Goal: Task Accomplishment & Management: Use online tool/utility

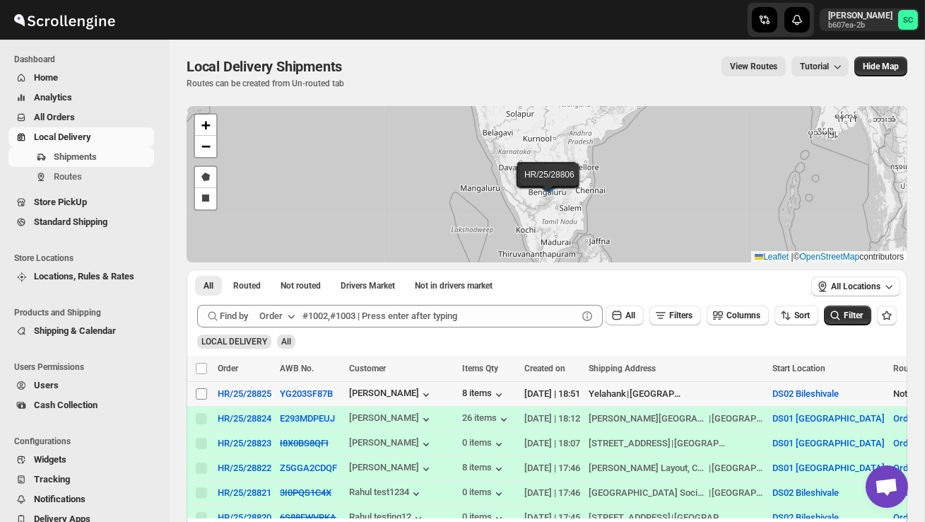
click at [204, 397] on input "Select shipment" at bounding box center [201, 393] width 11 height 11
checkbox input "true"
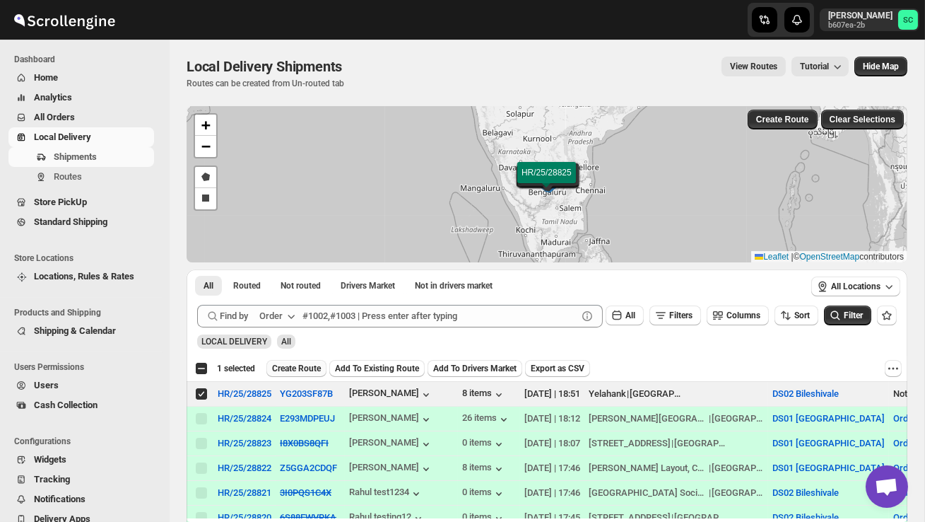
click at [321, 369] on span "Create Route" at bounding box center [296, 368] width 49 height 11
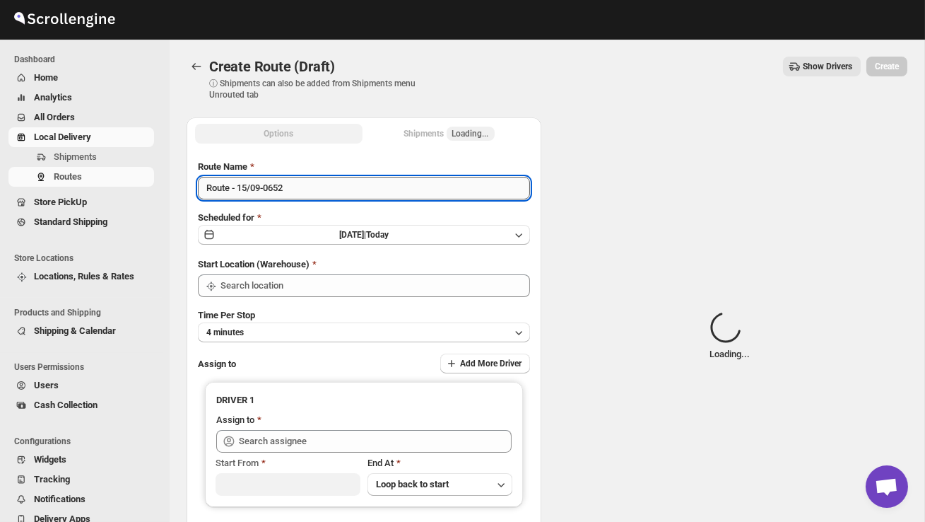
click at [312, 195] on input "Route - 15/09-0652" at bounding box center [364, 188] width 332 height 23
type input "R"
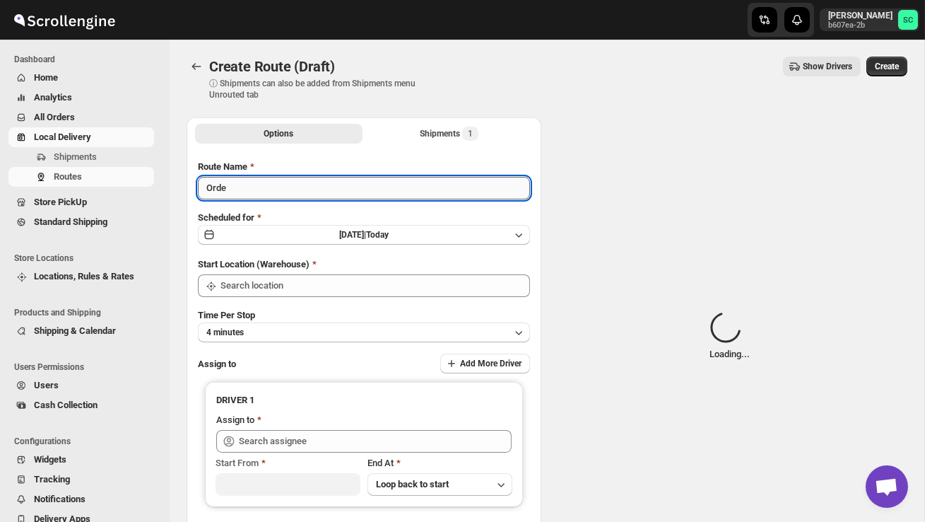
type input "Order"
type input "DS02 Bileshivale"
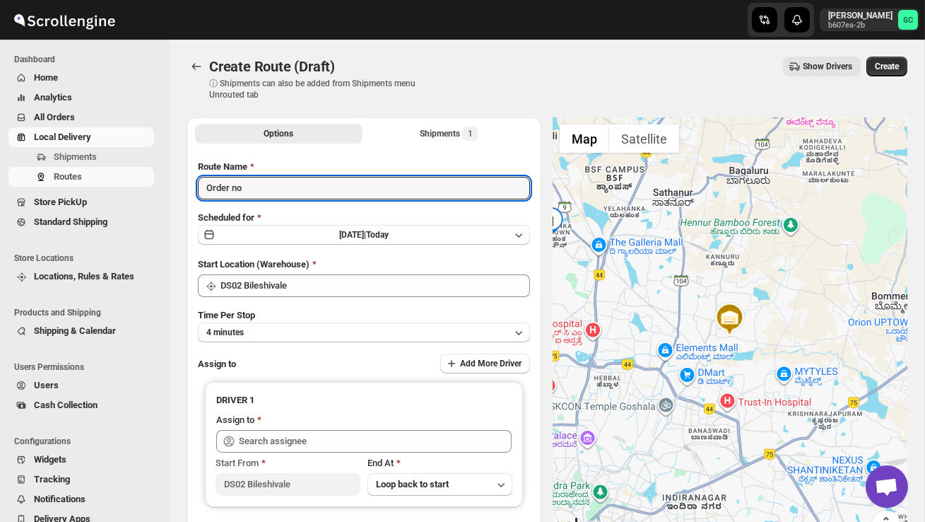
type input "Order no"
click at [66, 158] on span "Shipments" at bounding box center [75, 156] width 43 height 11
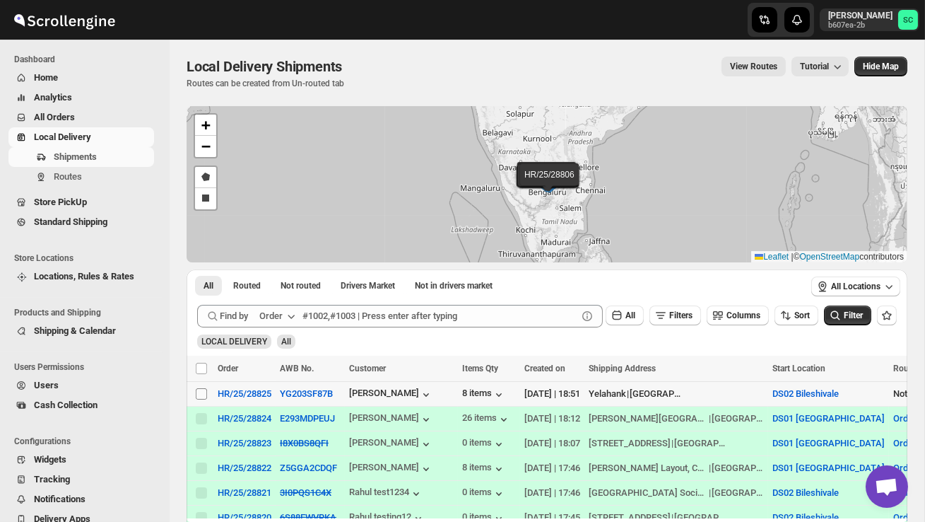
click at [205, 395] on input "Select shipment" at bounding box center [201, 393] width 11 height 11
checkbox input "true"
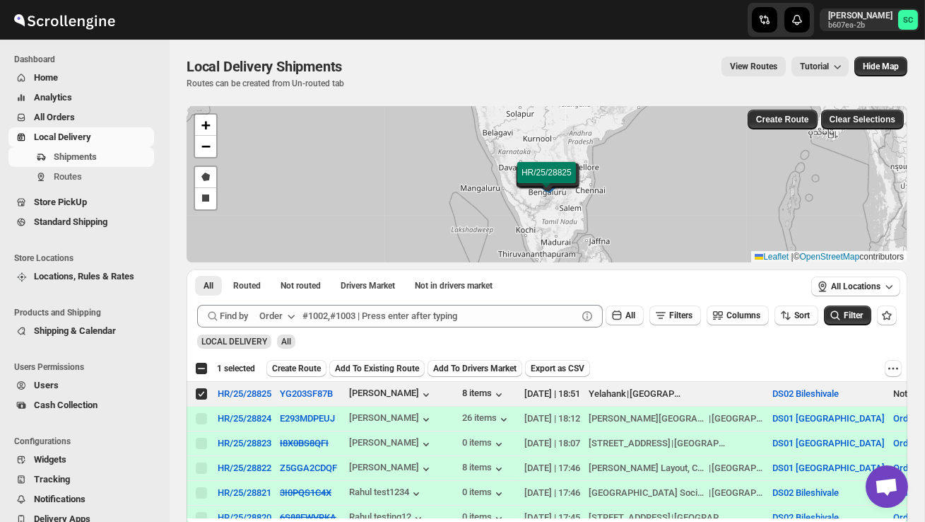
click at [299, 377] on div "Select all 3 shipments 1 selected Create Route Add To Existing Route Add To Dri…" at bounding box center [547, 368] width 721 height 25
click at [304, 368] on span "Create Route" at bounding box center [296, 368] width 49 height 11
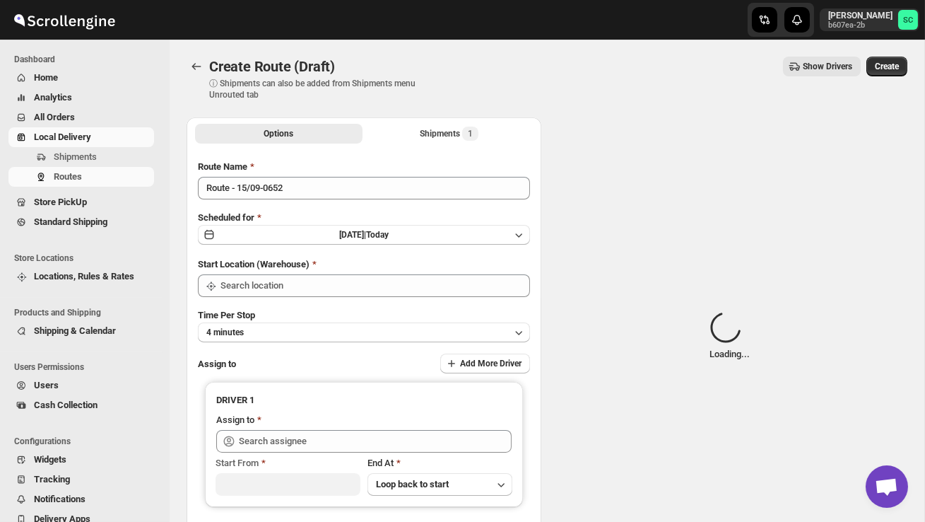
type input "DS02 Bileshivale"
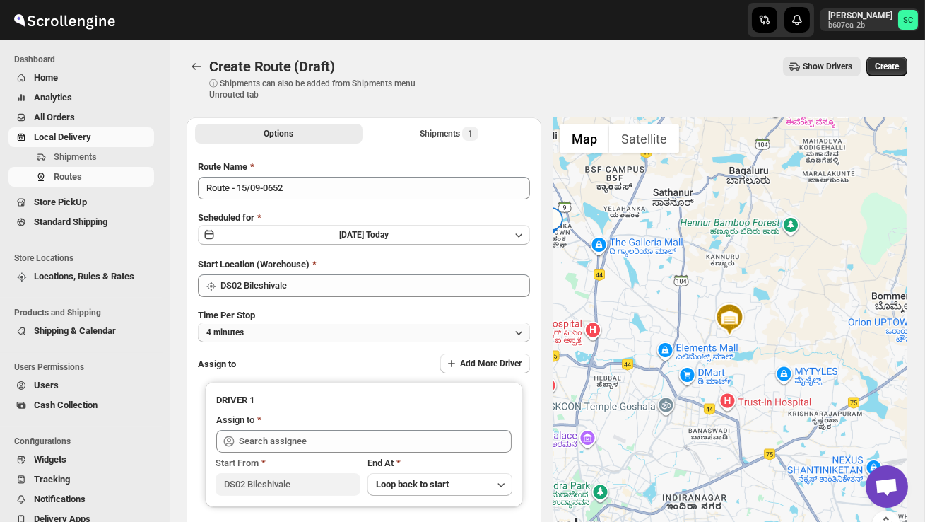
click at [320, 338] on button "4 minutes" at bounding box center [364, 332] width 332 height 20
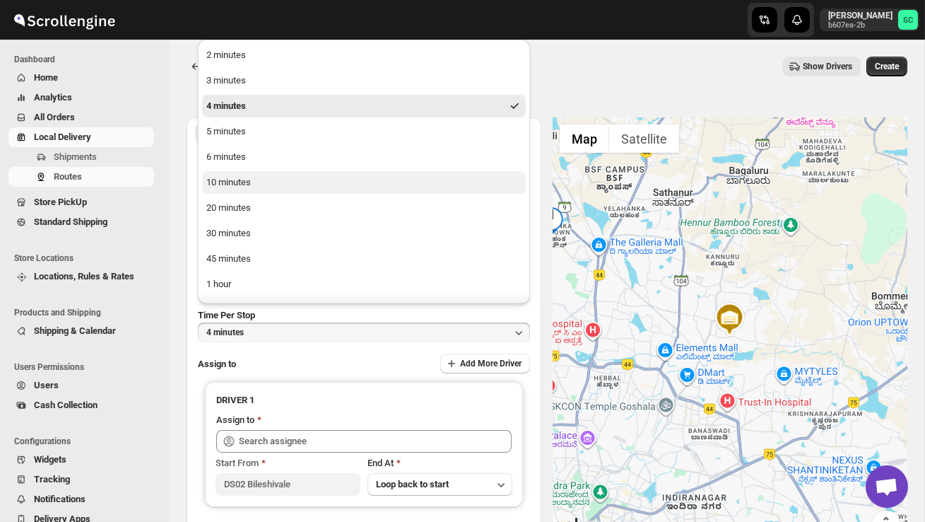
click at [278, 190] on button "10 minutes" at bounding box center [364, 182] width 324 height 23
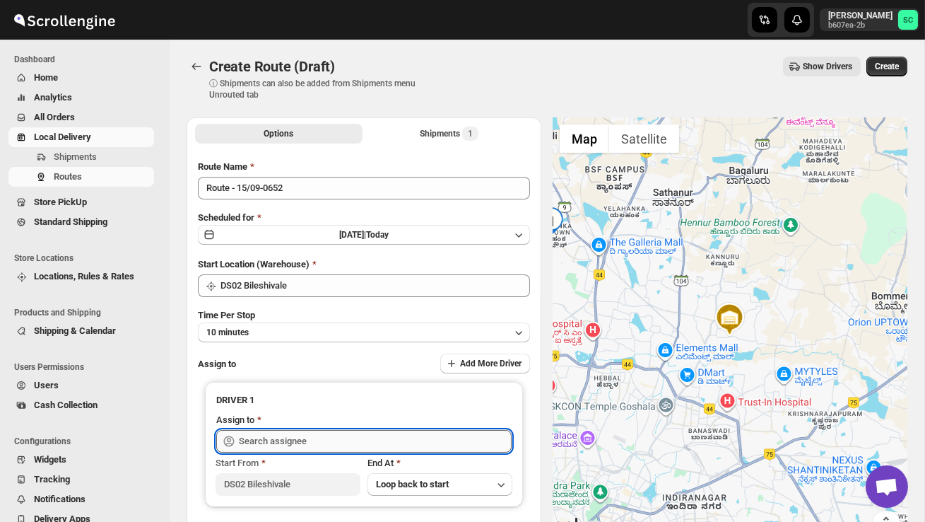
click at [289, 428] on div "Skip to content [PERSON_NAME] b607ea-2b SC Dashboard Home Analytics All Orders …" at bounding box center [462, 334] width 925 height 668
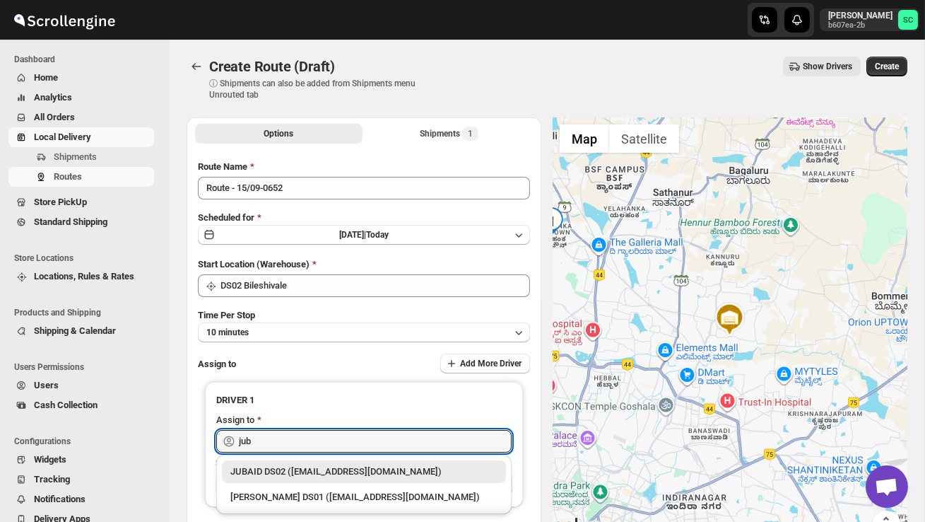
click at [321, 466] on div "JUBAID DS02 ([EMAIL_ADDRESS][DOMAIN_NAME])" at bounding box center [363, 471] width 267 height 14
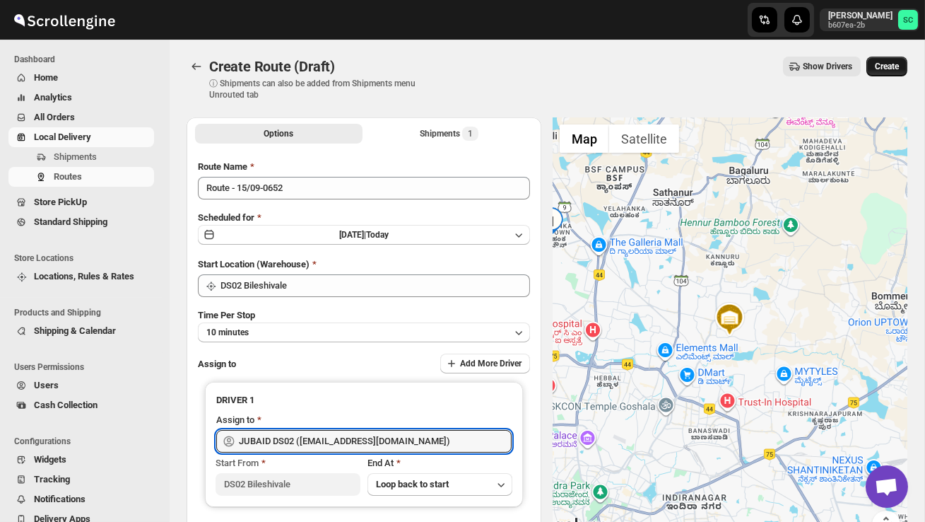
type input "JUBAID DS02 ([EMAIL_ADDRESS][DOMAIN_NAME])"
click at [893, 69] on span "Create" at bounding box center [887, 66] width 24 height 11
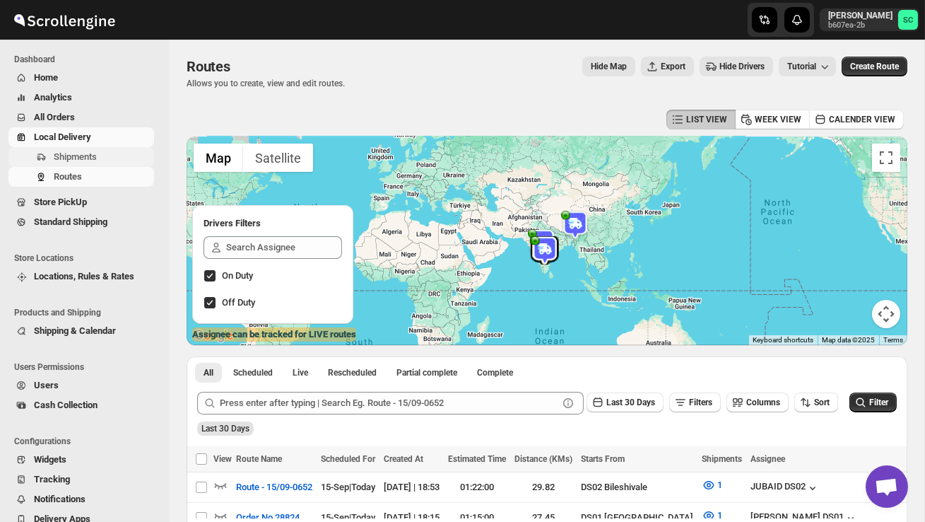
click at [102, 153] on span "Shipments" at bounding box center [103, 157] width 98 height 14
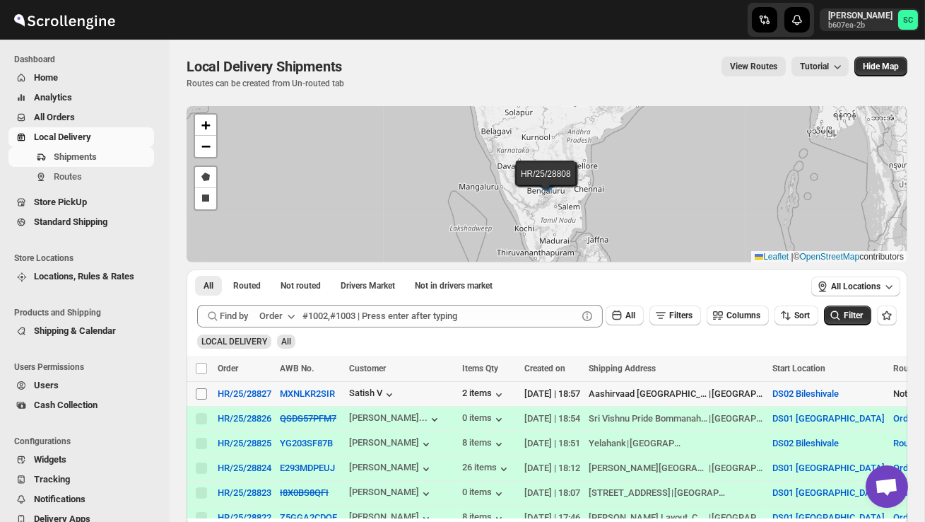
click at [200, 392] on input "Select shipment" at bounding box center [201, 393] width 11 height 11
checkbox input "true"
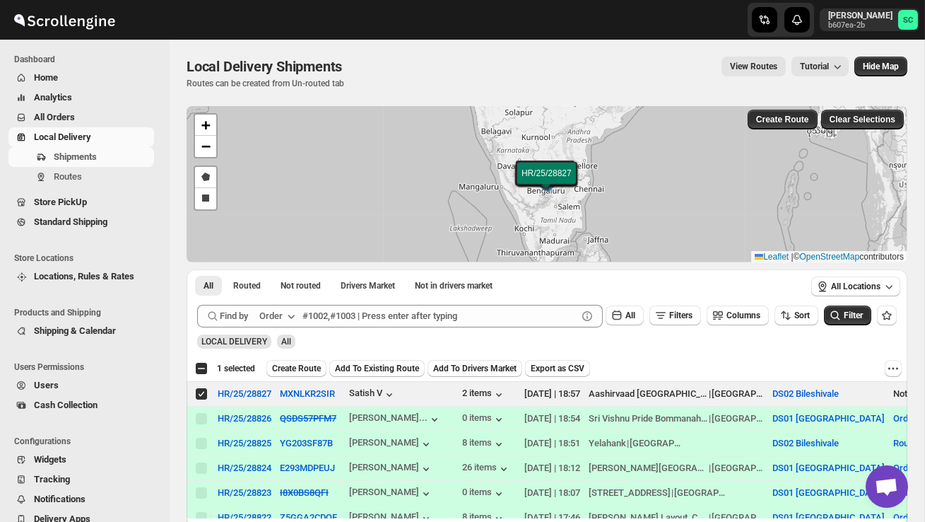
click at [293, 368] on span "Create Route" at bounding box center [296, 368] width 49 height 11
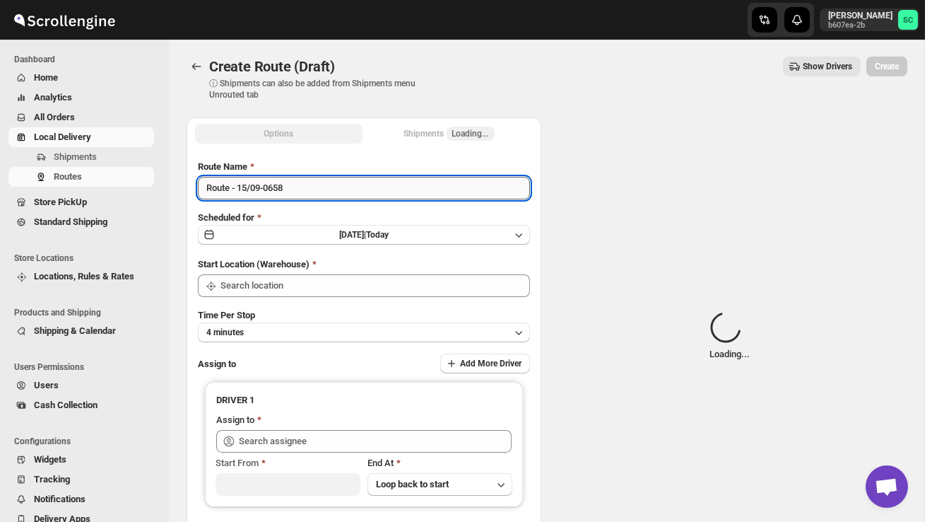
type input "DS02 Bileshivale"
click at [298, 197] on input "Route - 15/09-0658" at bounding box center [364, 188] width 332 height 23
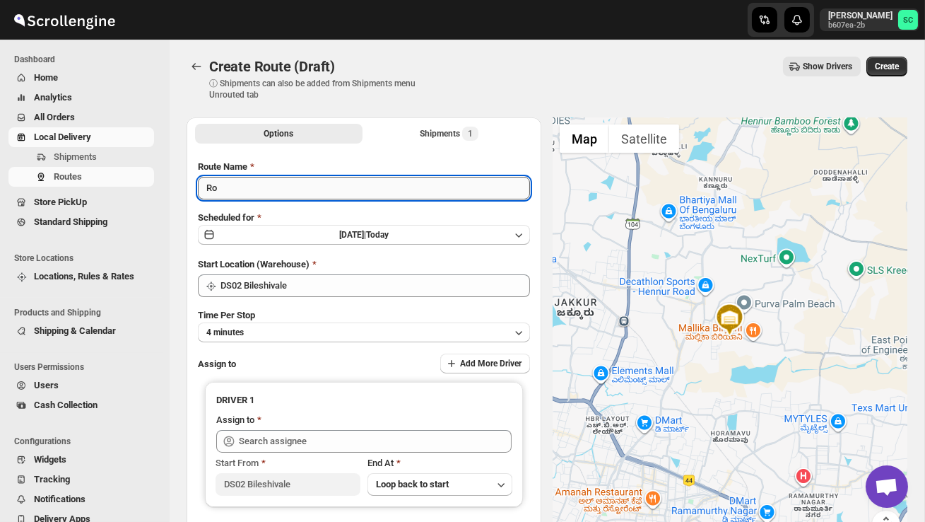
type input "R"
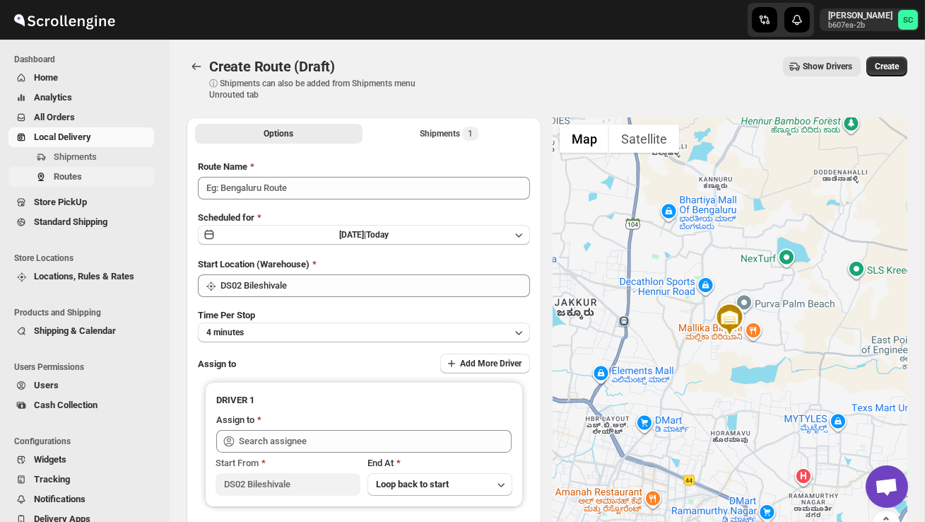
click at [83, 168] on button "Routes" at bounding box center [81, 177] width 146 height 20
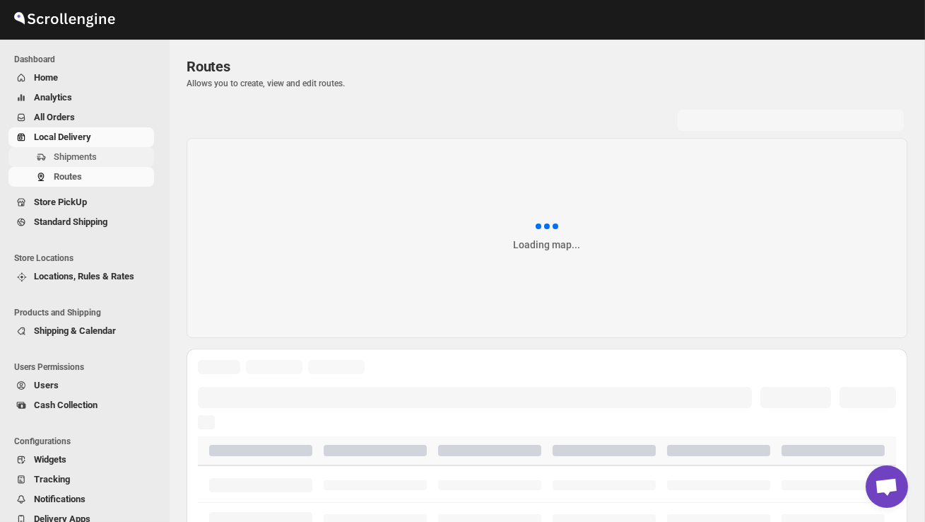
click at [88, 162] on span "Shipments" at bounding box center [75, 156] width 43 height 11
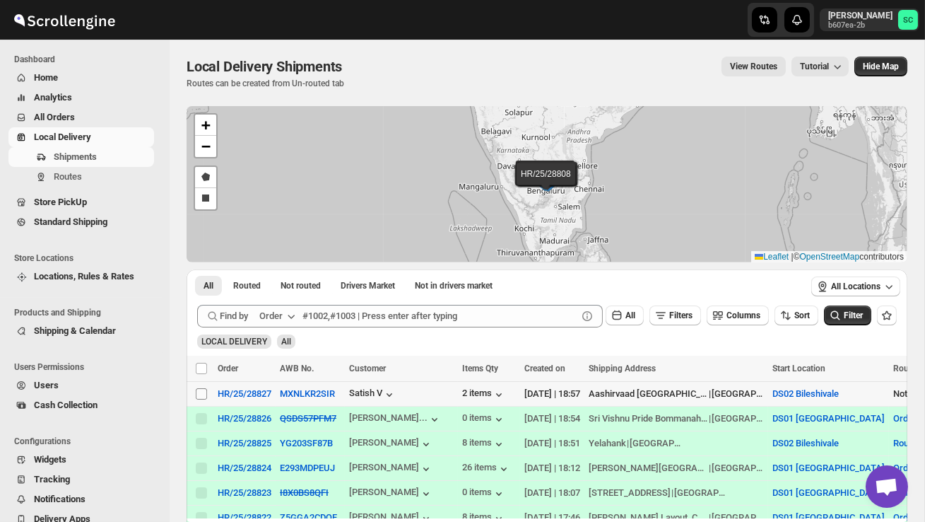
click at [201, 394] on input "Select shipment" at bounding box center [201, 393] width 11 height 11
checkbox input "true"
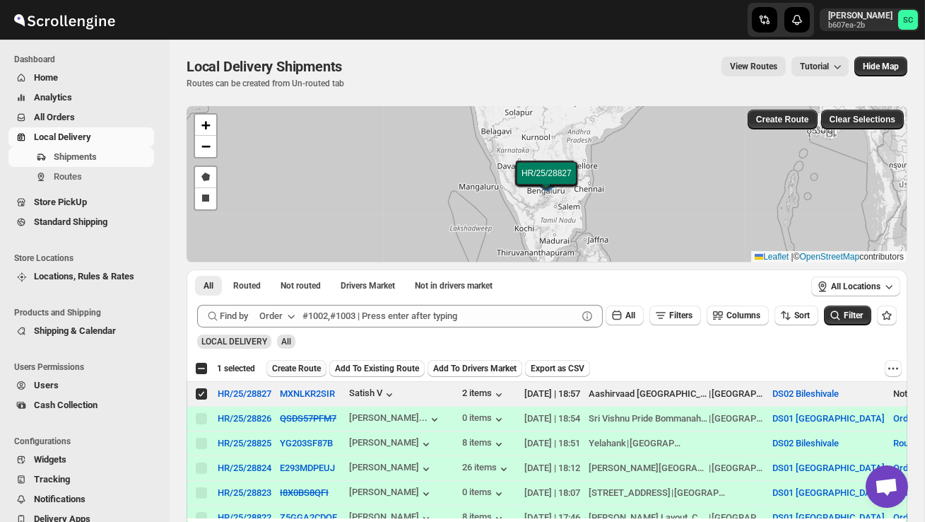
click at [297, 366] on span "Create Route" at bounding box center [296, 368] width 49 height 11
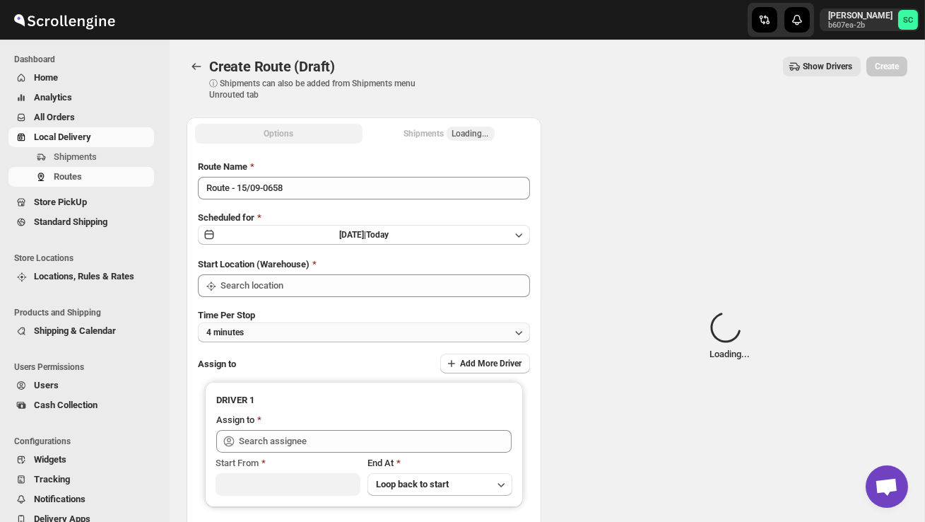
type input "DS02 Bileshivale"
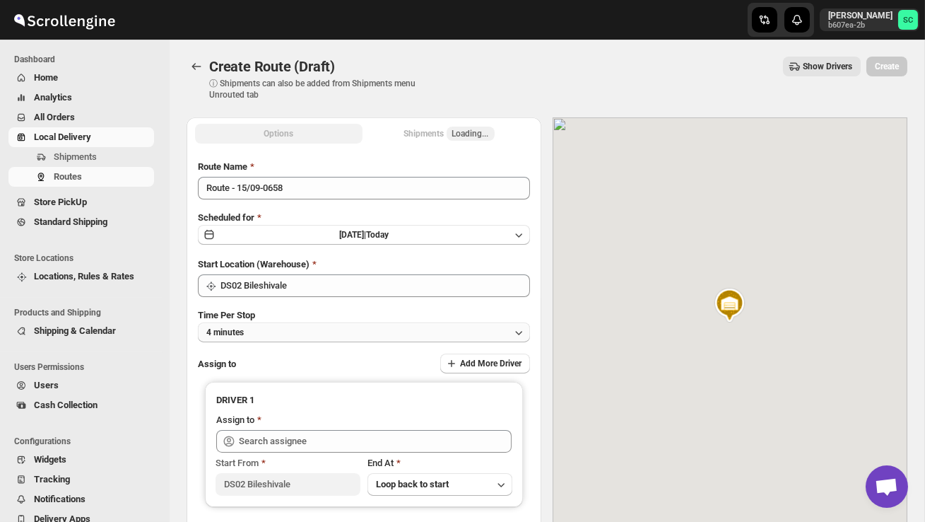
click at [313, 324] on button "4 minutes" at bounding box center [364, 332] width 332 height 20
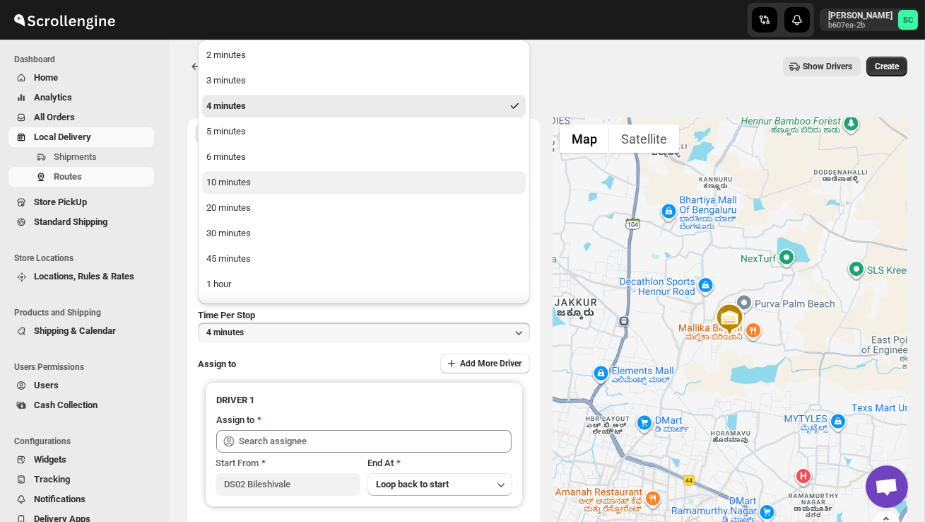
click at [269, 184] on button "10 minutes" at bounding box center [364, 182] width 324 height 23
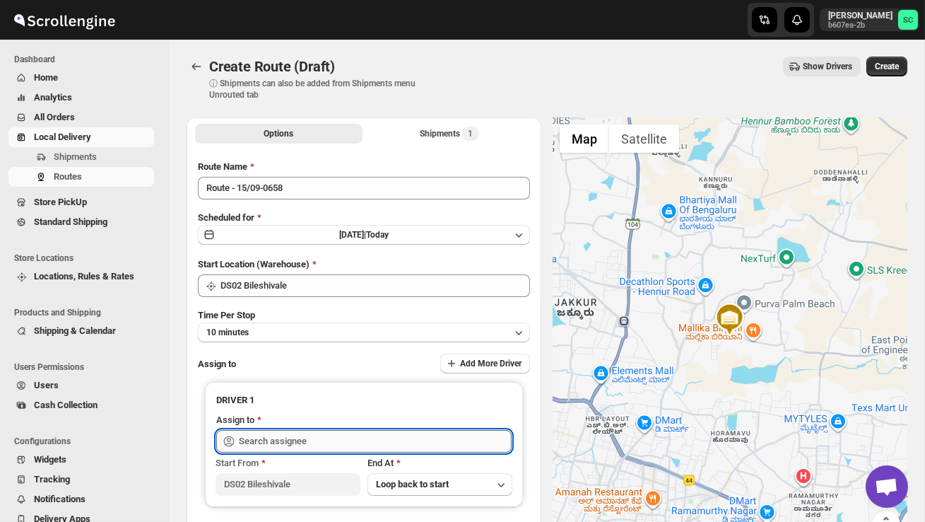
click at [317, 434] on input "text" at bounding box center [375, 441] width 273 height 23
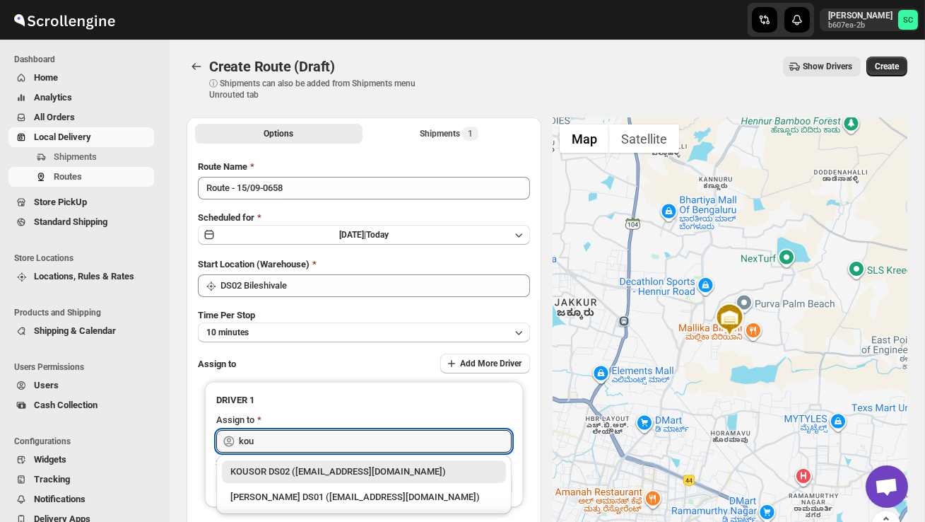
click at [341, 465] on div "KOUSOR DS02 ([EMAIL_ADDRESS][DOMAIN_NAME])" at bounding box center [363, 471] width 267 height 14
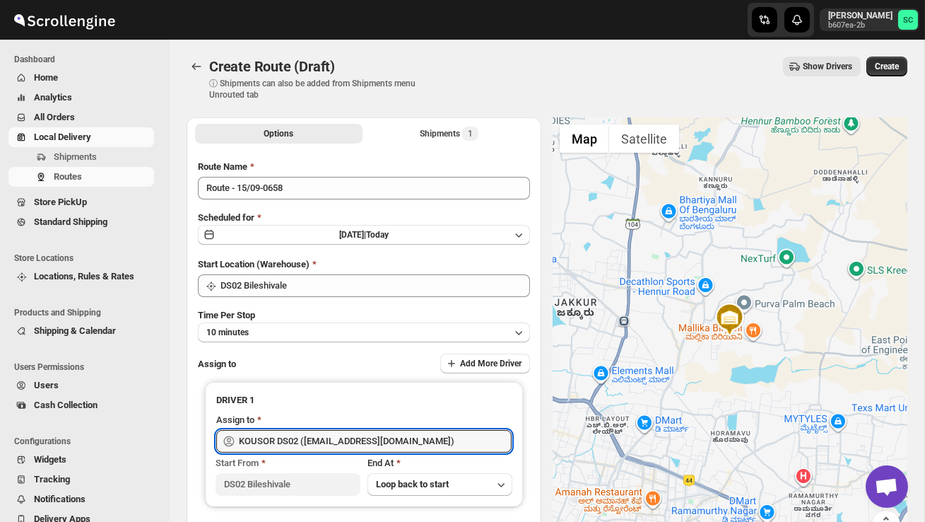
type input "KOUSOR DS02 ([EMAIL_ADDRESS][DOMAIN_NAME])"
click at [884, 66] on span "Create" at bounding box center [887, 66] width 24 height 11
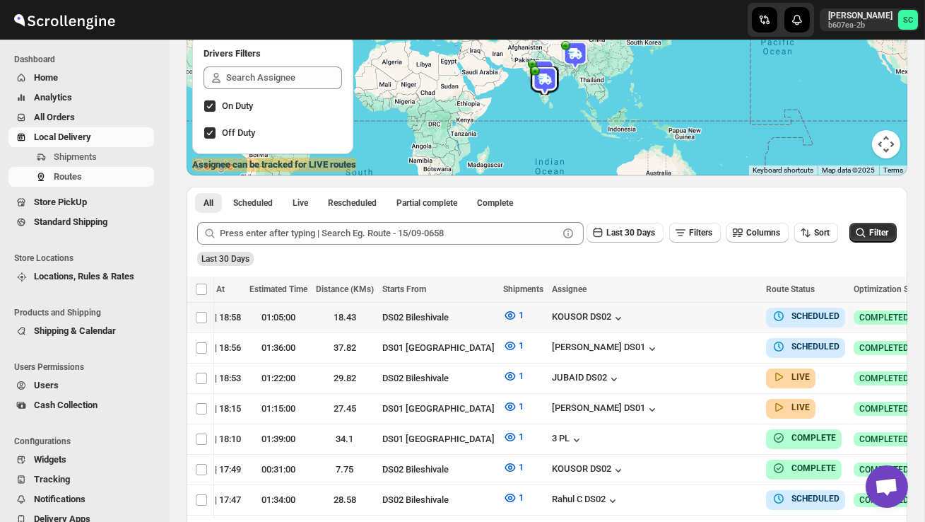
scroll to position [0, 198]
checkbox input "true"
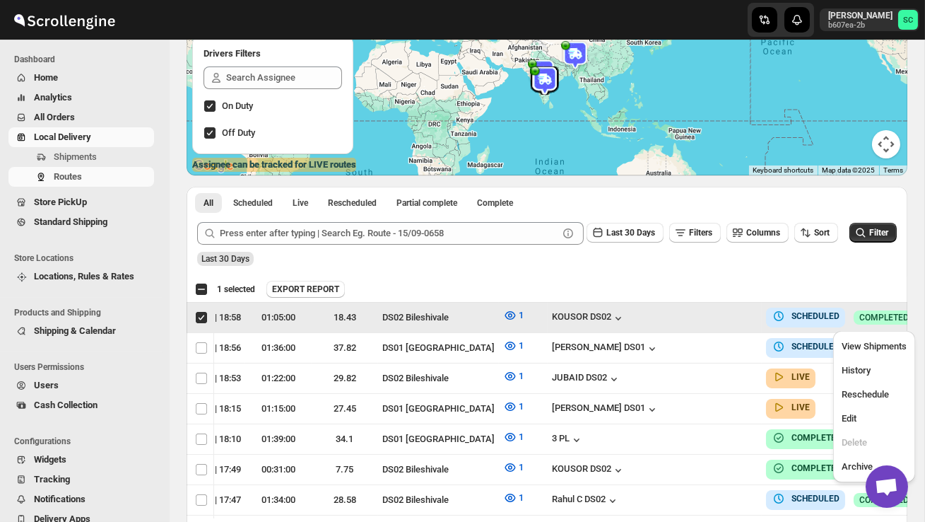
scroll to position [0, 1]
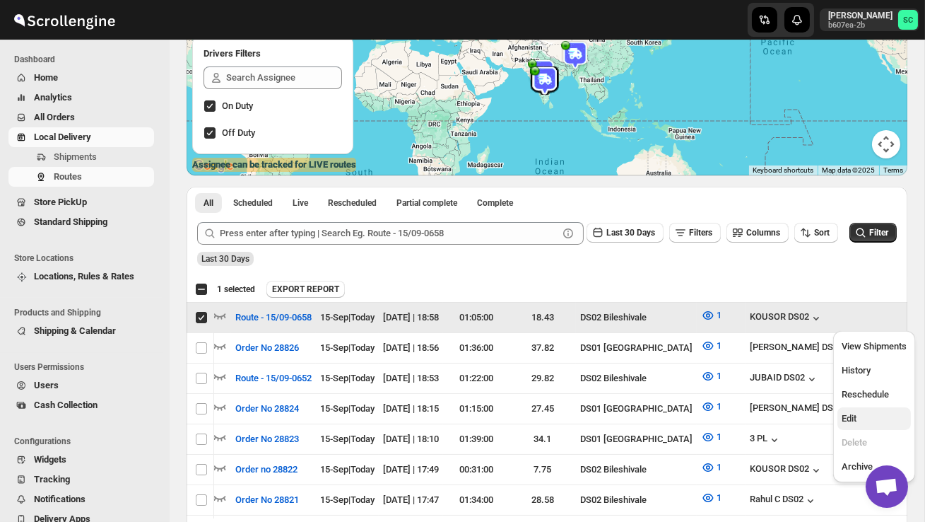
click at [859, 421] on span "Edit" at bounding box center [874, 418] width 65 height 14
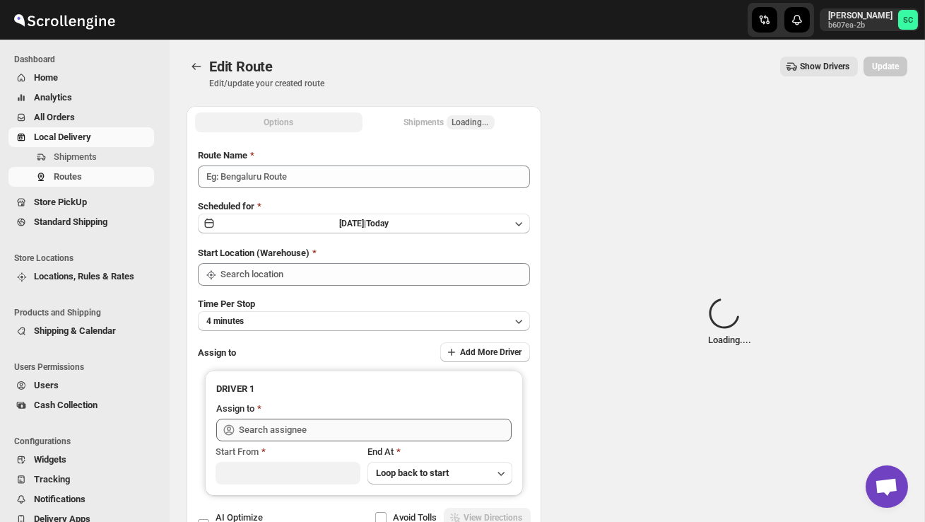
type input "Route - 15/09-0658"
type input "DS02 Bileshivale"
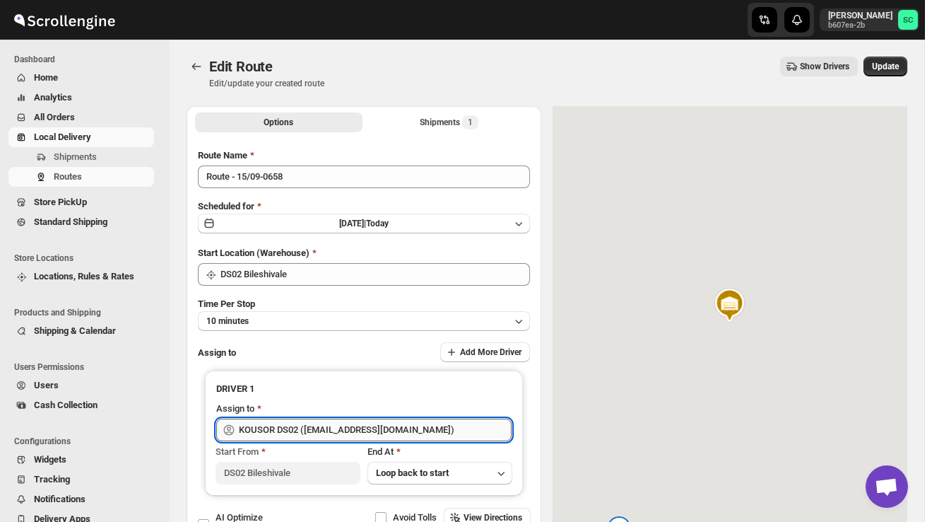
click at [441, 428] on input "KOUSOR DS02 ([EMAIL_ADDRESS][DOMAIN_NAME])" at bounding box center [375, 429] width 273 height 23
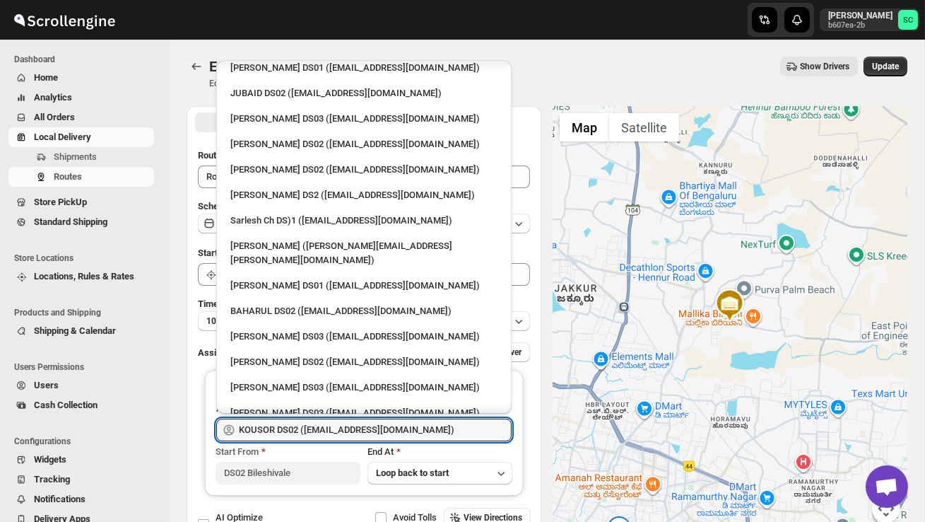
scroll to position [417, 0]
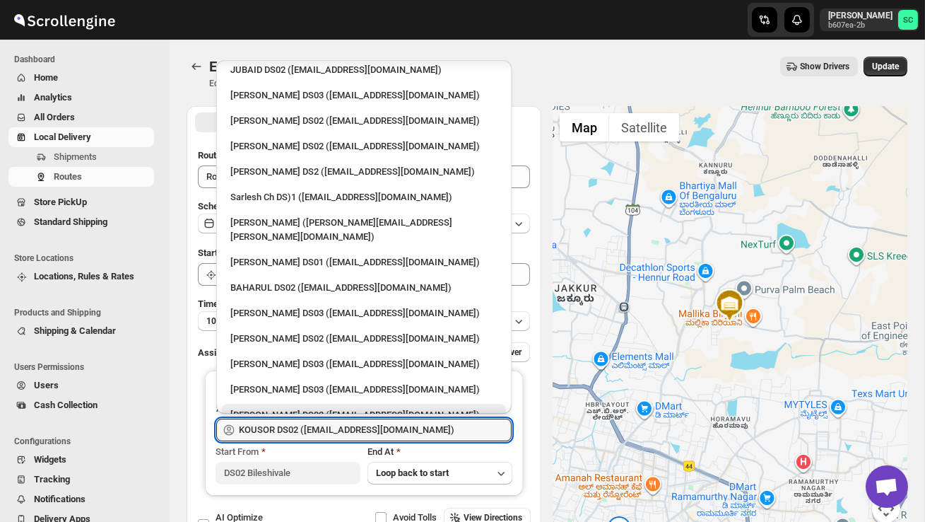
click at [335, 404] on div "[PERSON_NAME] DS02 ([EMAIL_ADDRESS][DOMAIN_NAME])" at bounding box center [364, 415] width 284 height 23
type input "[PERSON_NAME] DS02 ([EMAIL_ADDRESS][DOMAIN_NAME])"
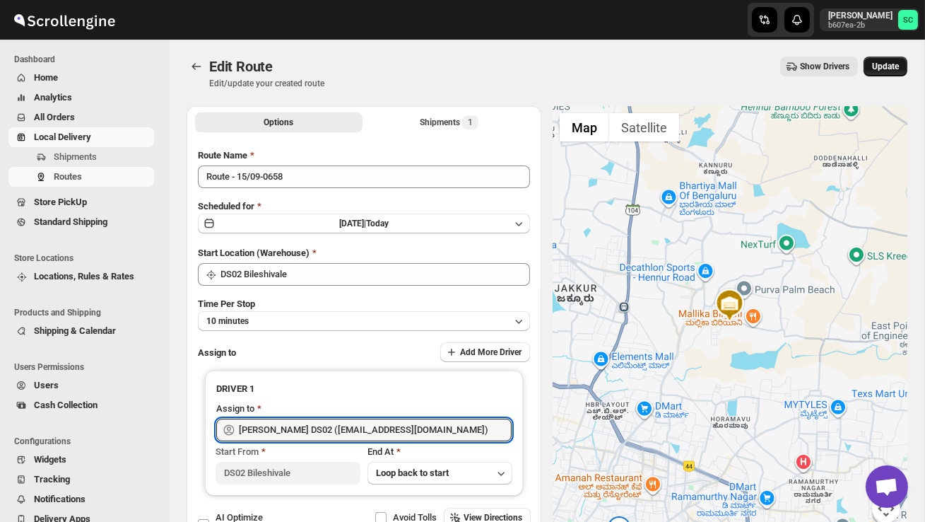
click at [878, 60] on button "Update" at bounding box center [886, 67] width 44 height 20
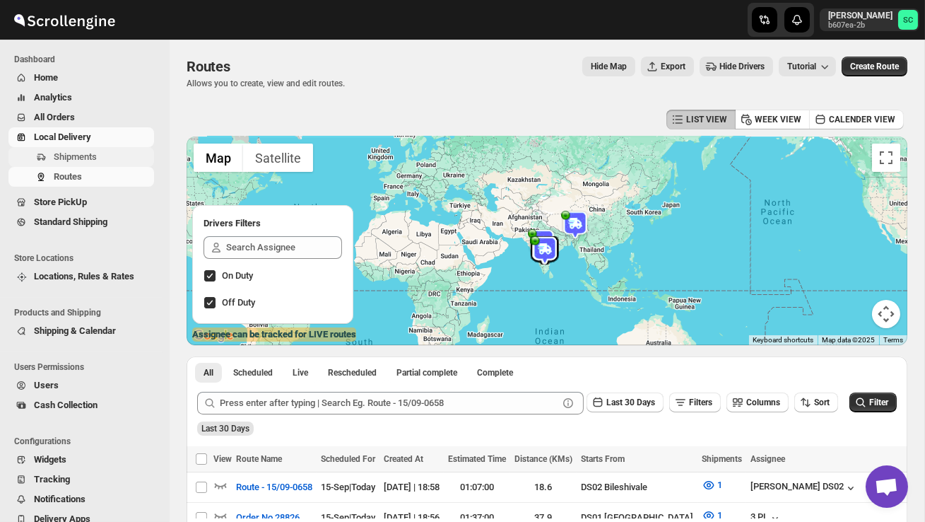
click at [102, 155] on span "Shipments" at bounding box center [103, 157] width 98 height 14
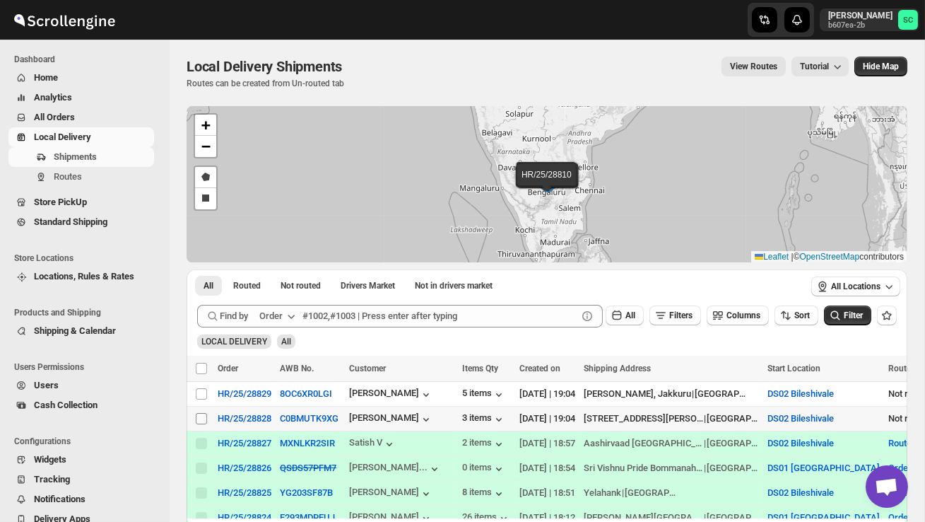
click at [202, 418] on input "Select shipment" at bounding box center [201, 418] width 11 height 11
checkbox input "true"
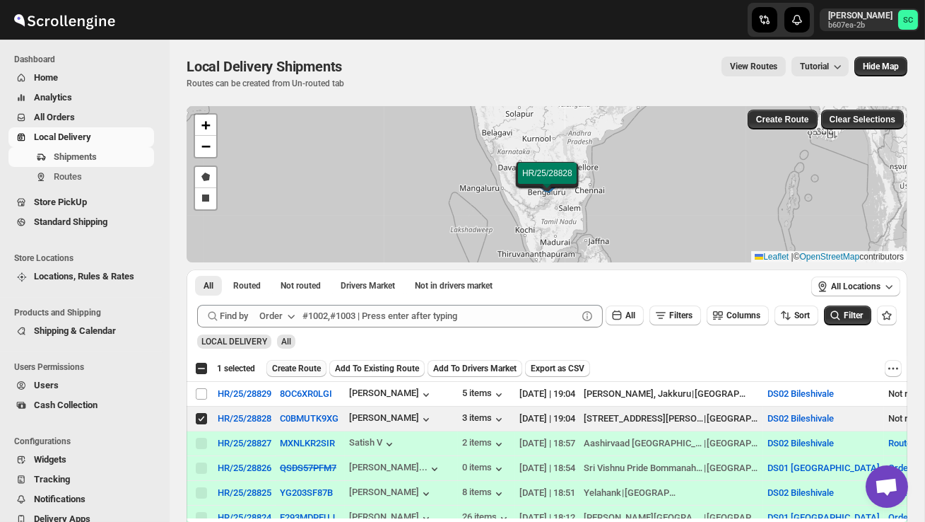
click at [307, 370] on span "Create Route" at bounding box center [296, 368] width 49 height 11
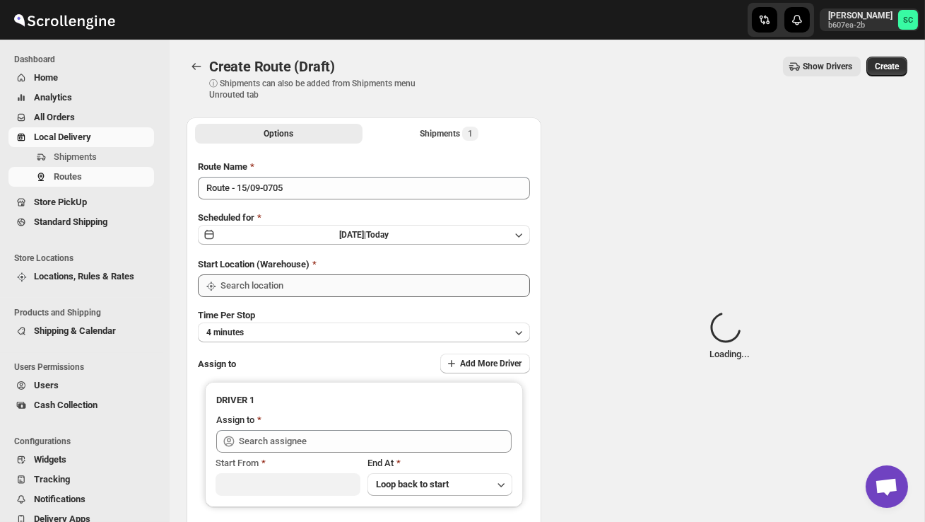
type input "DS02 Bileshivale"
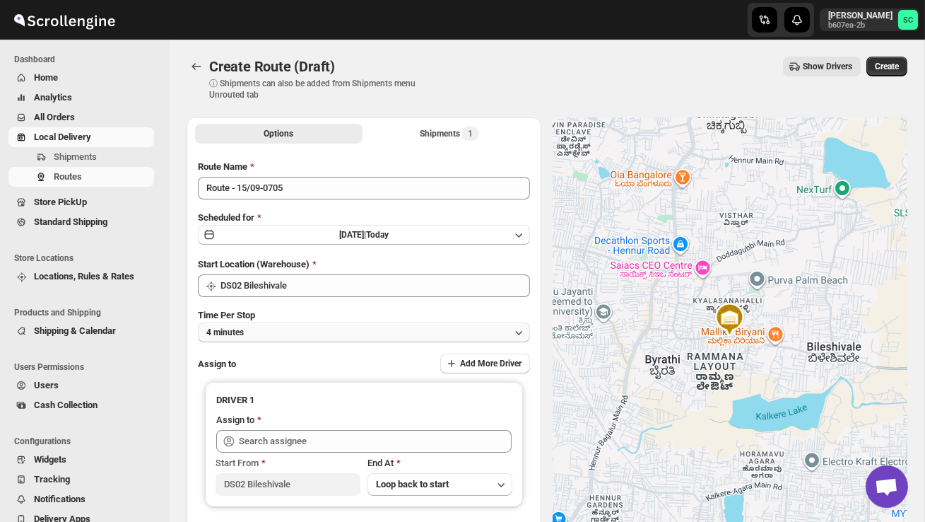
click at [366, 329] on button "4 minutes" at bounding box center [364, 332] width 332 height 20
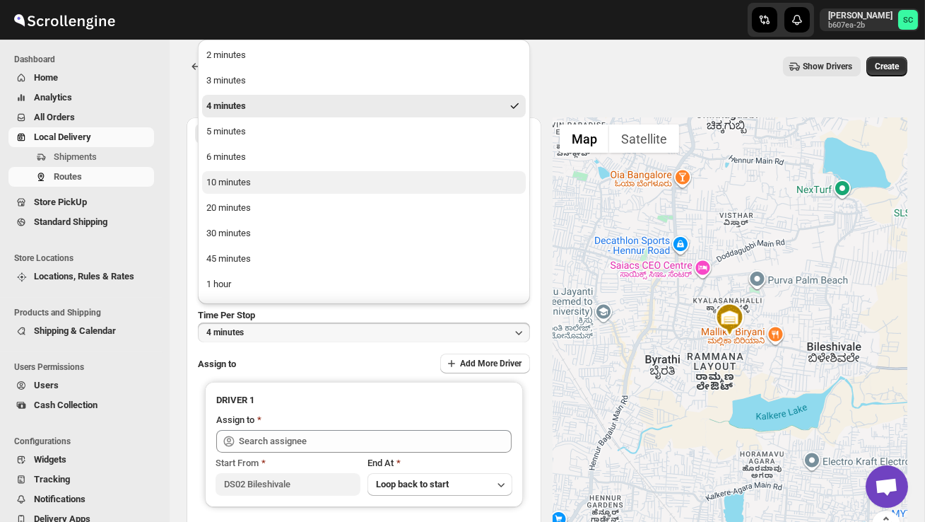
click at [300, 184] on button "10 minutes" at bounding box center [364, 182] width 324 height 23
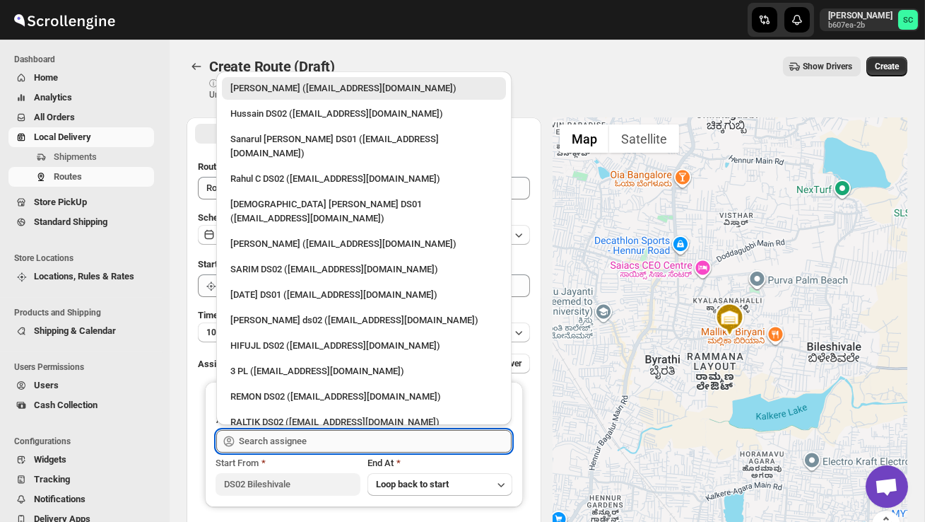
click at [293, 440] on input "text" at bounding box center [375, 441] width 273 height 23
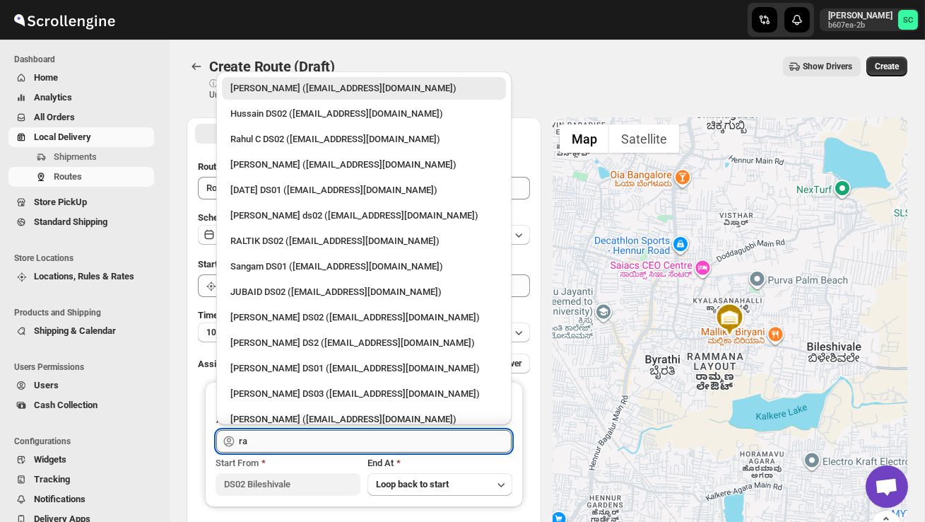
type input "r"
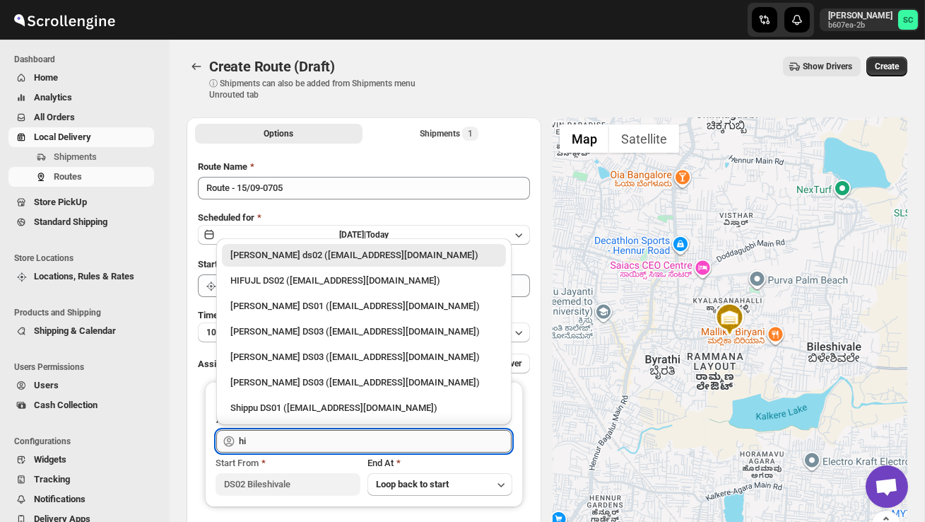
type input "h"
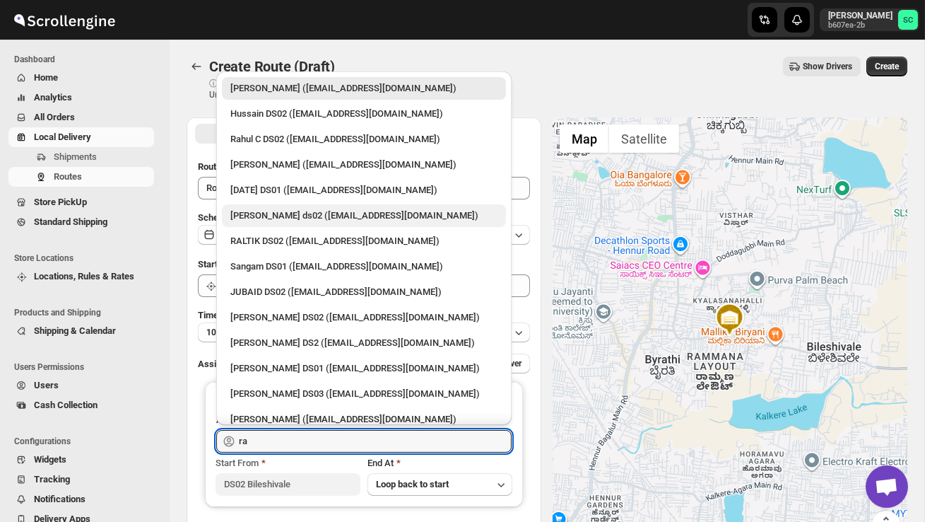
type input "r"
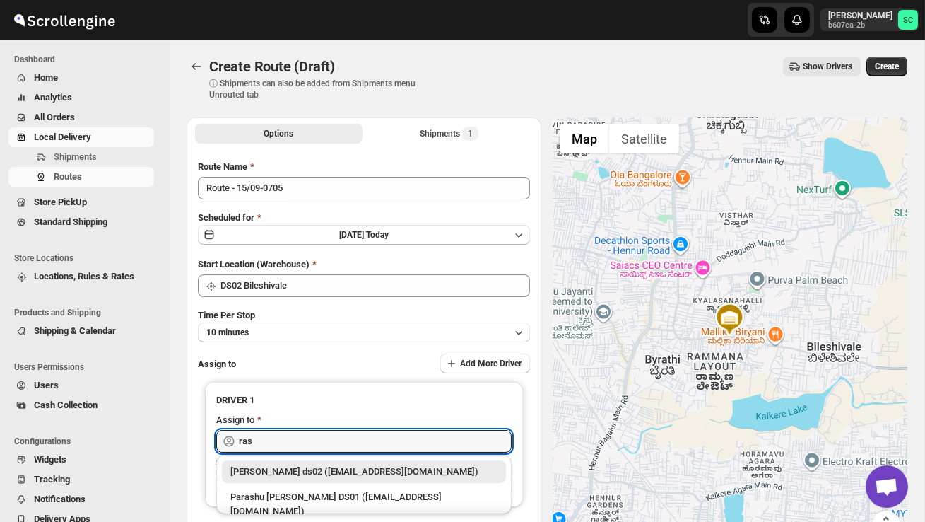
click at [358, 466] on div "[PERSON_NAME] ds02 ([EMAIL_ADDRESS][DOMAIN_NAME])" at bounding box center [363, 471] width 267 height 14
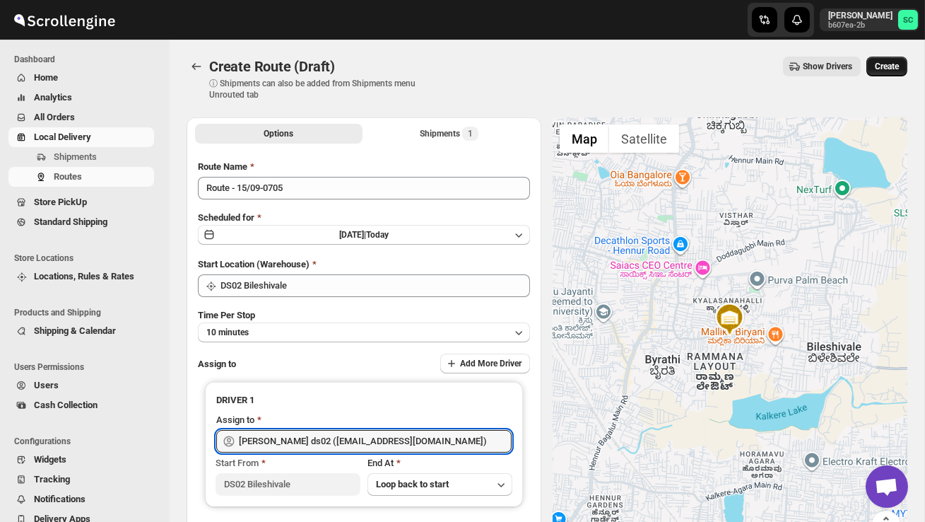
type input "[PERSON_NAME] ds02 ([EMAIL_ADDRESS][DOMAIN_NAME])"
click at [889, 61] on button "Create" at bounding box center [887, 67] width 41 height 20
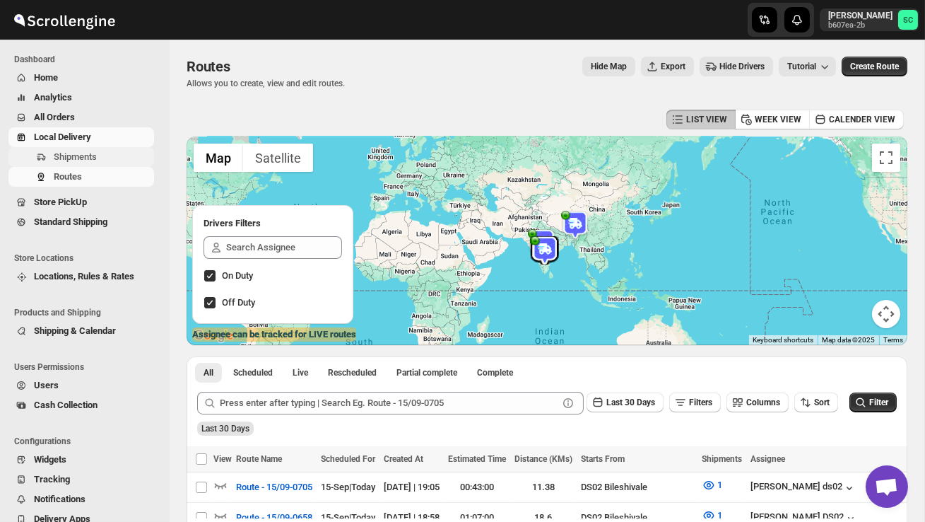
click at [113, 152] on span "Shipments" at bounding box center [103, 157] width 98 height 14
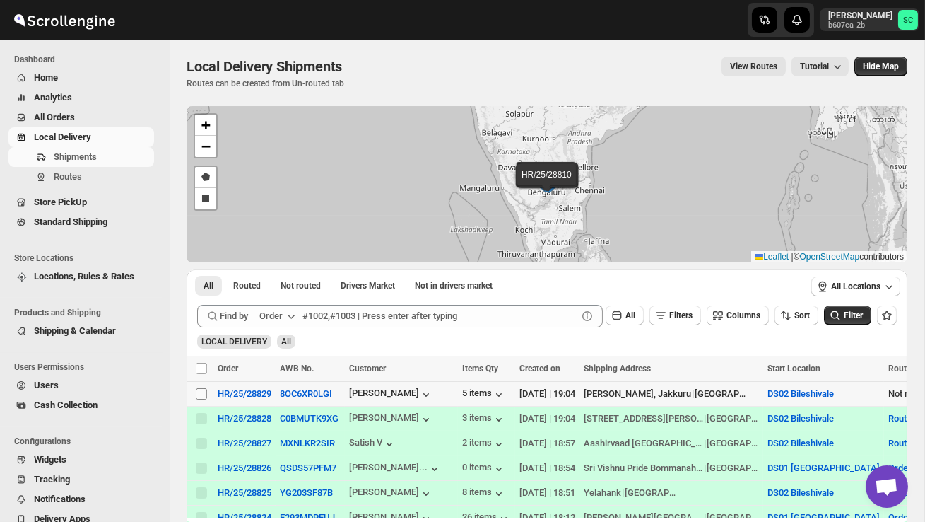
click at [198, 394] on input "Select shipment" at bounding box center [201, 393] width 11 height 11
checkbox input "true"
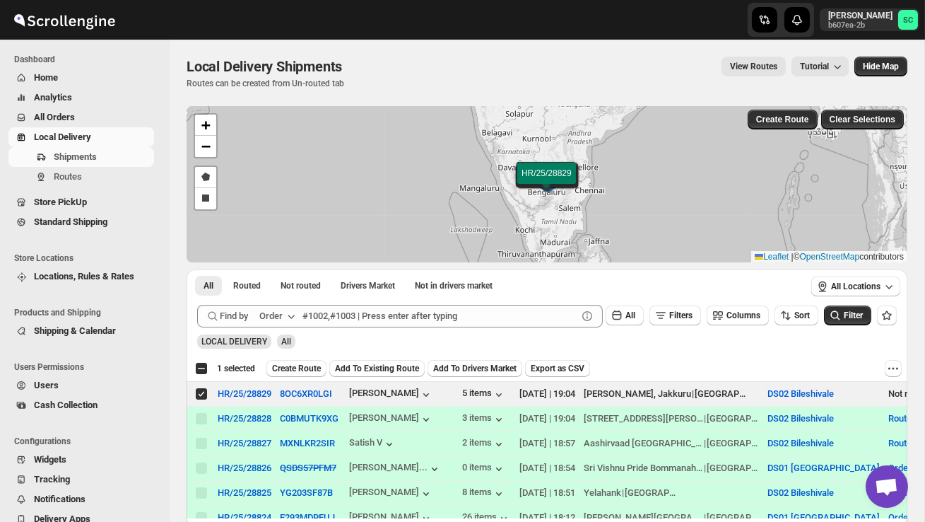
click at [314, 363] on span "Create Route" at bounding box center [296, 368] width 49 height 11
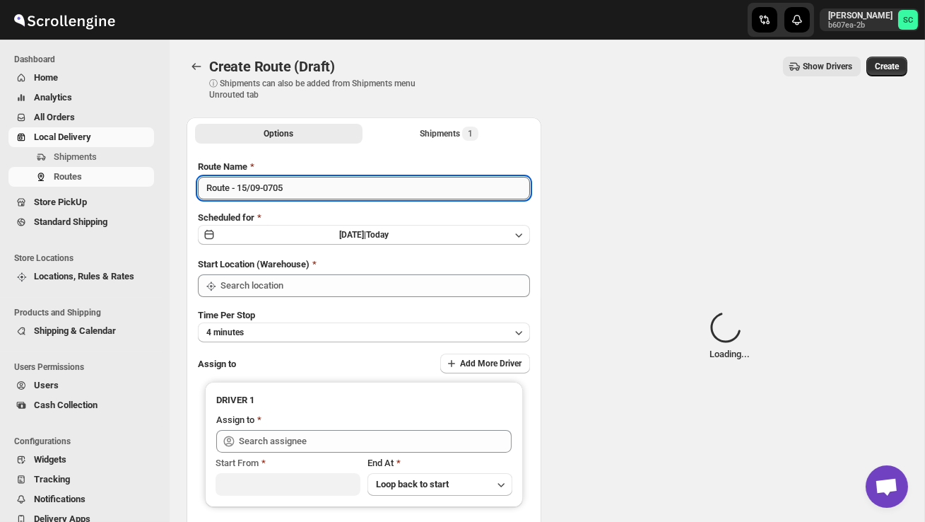
type input "DS02 Bileshivale"
click at [310, 193] on input "Route - 15/09-0705" at bounding box center [364, 188] width 332 height 23
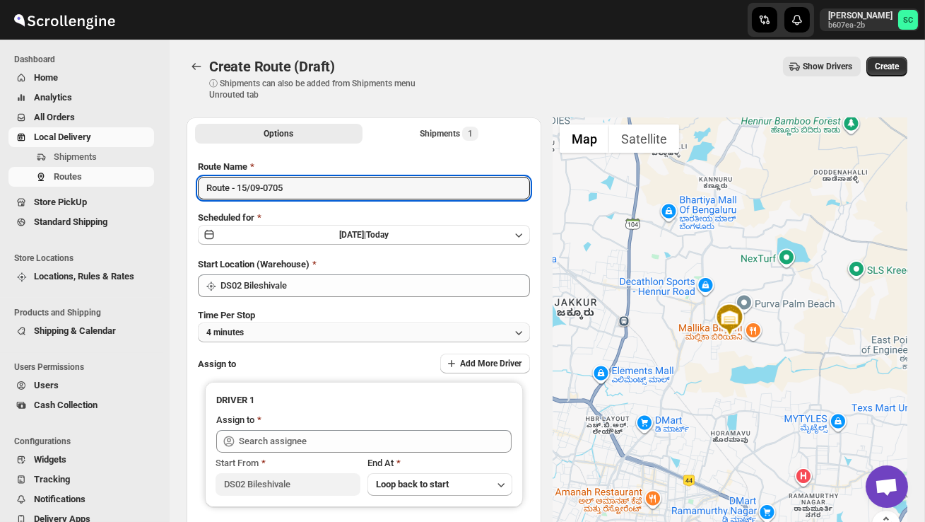
click at [348, 334] on button "4 minutes" at bounding box center [364, 332] width 332 height 20
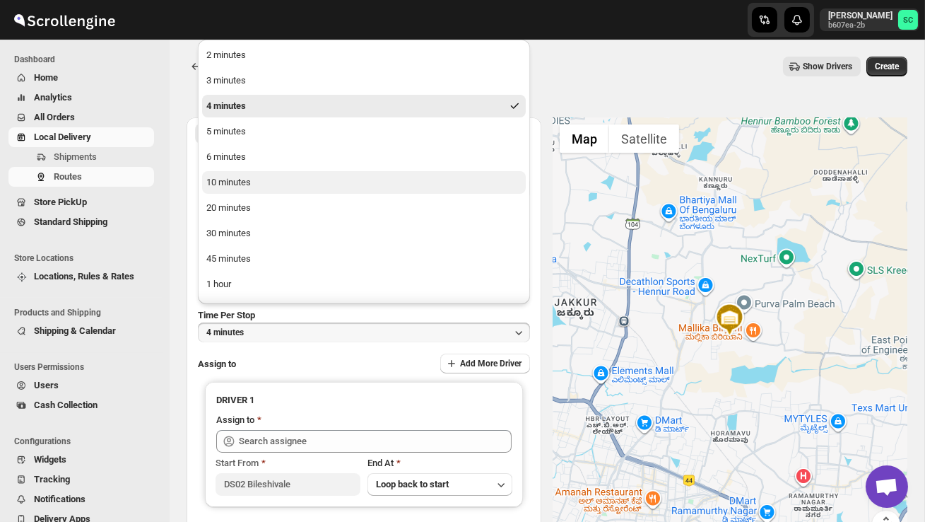
click at [298, 184] on button "10 minutes" at bounding box center [364, 182] width 324 height 23
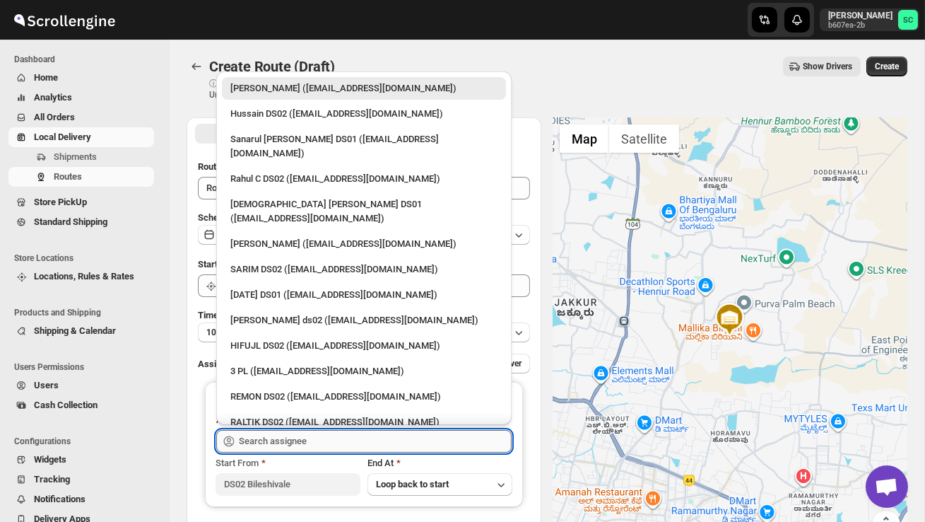
click at [312, 444] on input "text" at bounding box center [375, 441] width 273 height 23
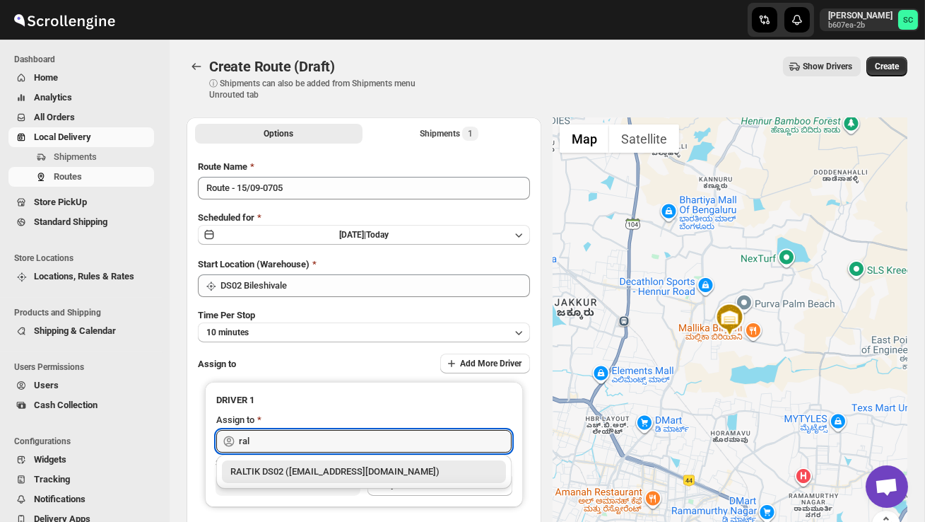
click at [330, 474] on div "RALTIK DS02 ([EMAIL_ADDRESS][DOMAIN_NAME])" at bounding box center [363, 471] width 267 height 14
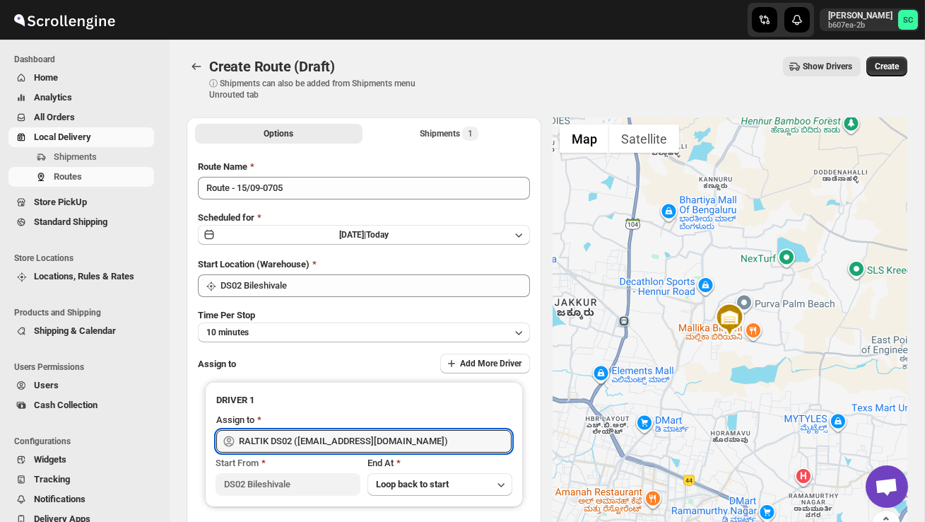
type input "RALTIK DS02 ([EMAIL_ADDRESS][DOMAIN_NAME])"
click at [895, 66] on span "Create" at bounding box center [887, 66] width 24 height 11
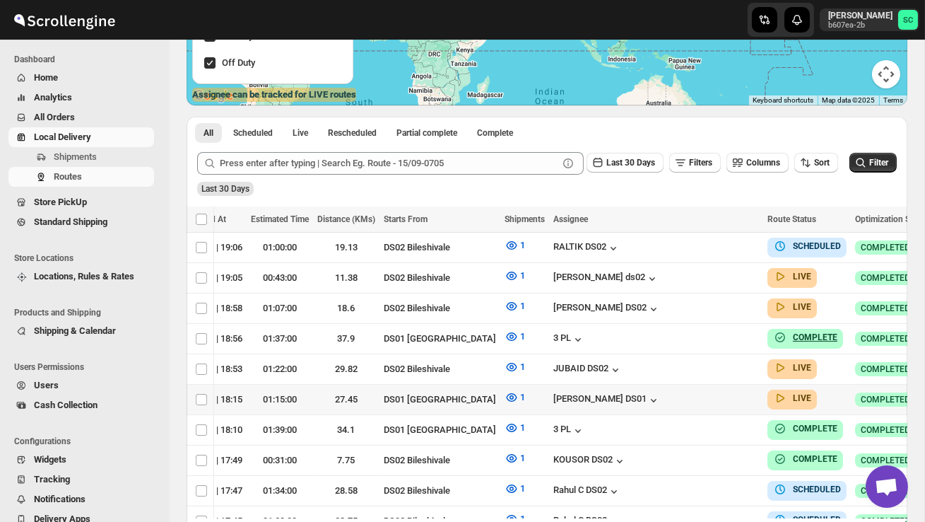
scroll to position [240, 0]
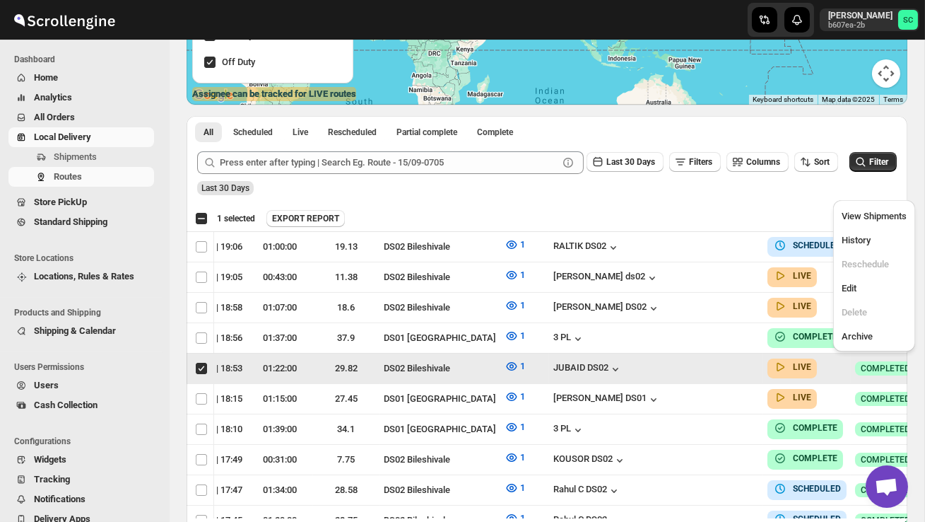
scroll to position [0, 1]
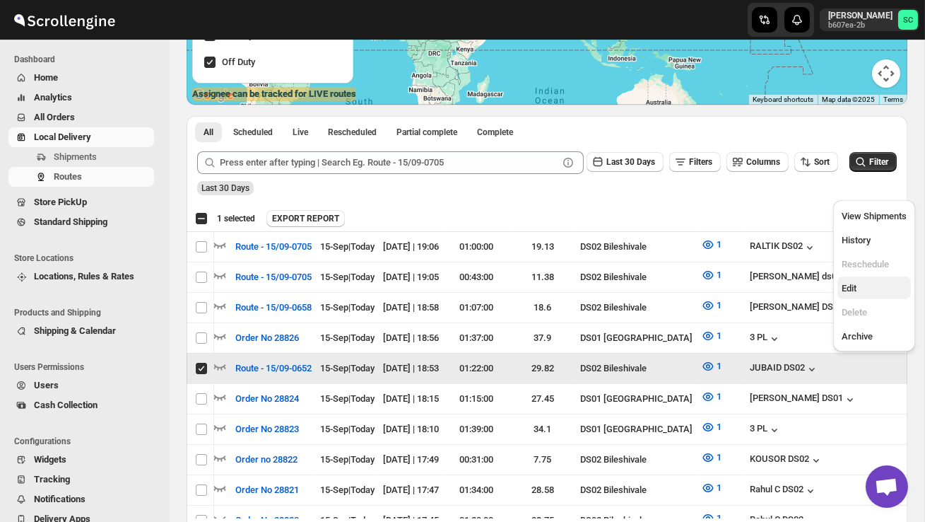
click at [864, 292] on span "Edit" at bounding box center [874, 288] width 65 height 14
checkbox input "false"
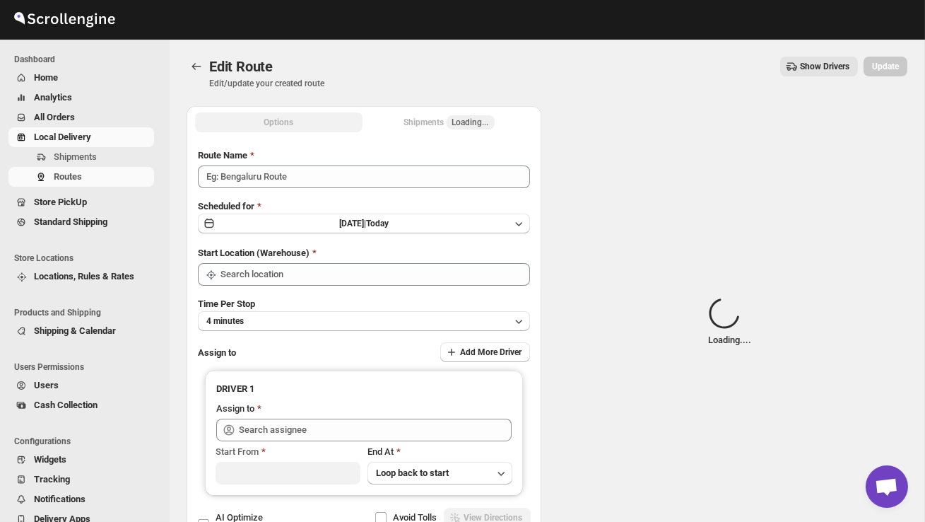
type input "Route - 15/09-0652"
type input "DS02 Bileshivale"
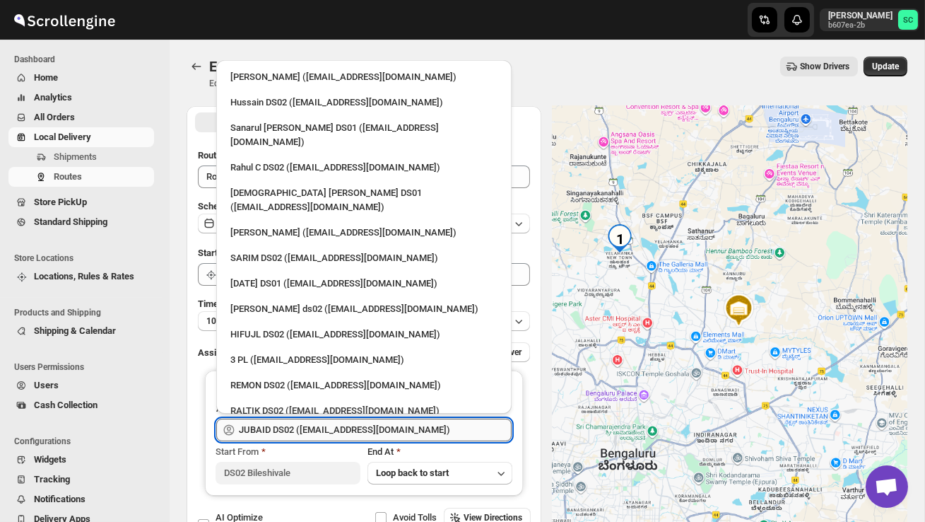
click at [449, 418] on input "JUBAID DS02 ([EMAIL_ADDRESS][DOMAIN_NAME])" at bounding box center [375, 429] width 273 height 23
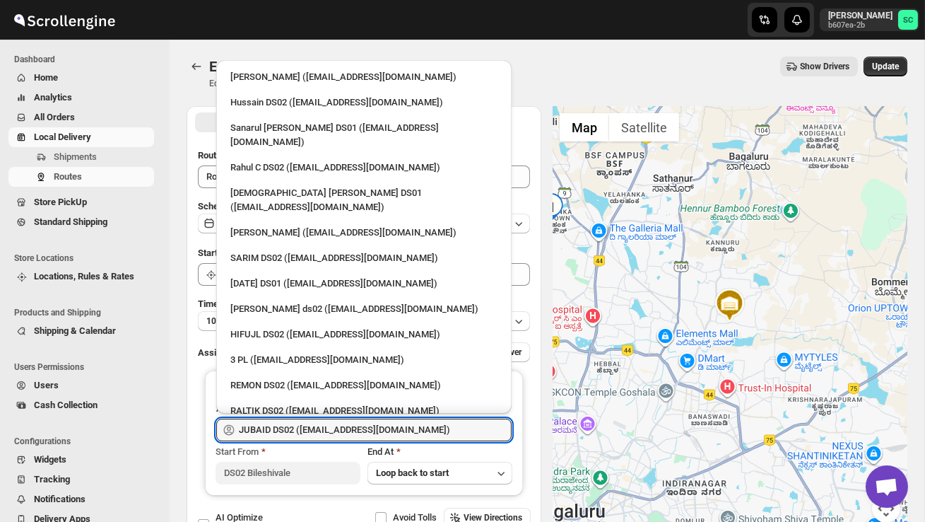
click at [336, 353] on div "3 PL ([EMAIL_ADDRESS][DOMAIN_NAME])" at bounding box center [363, 360] width 267 height 14
type input "3 PL ([EMAIL_ADDRESS][DOMAIN_NAME])"
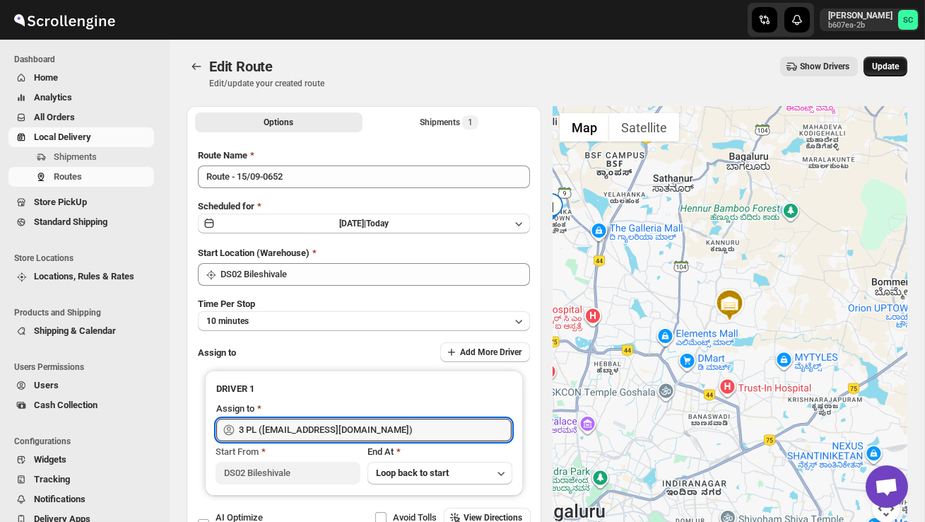
click at [888, 75] on button "Update" at bounding box center [886, 67] width 44 height 20
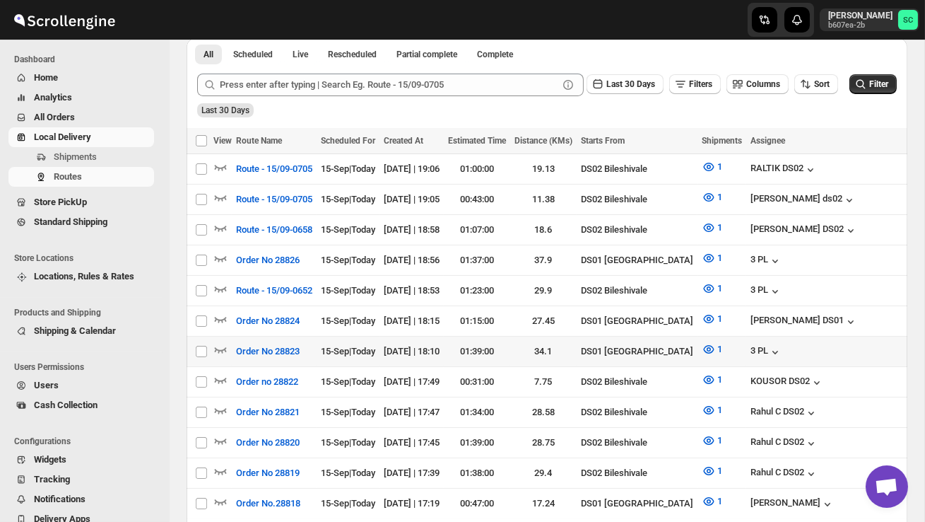
scroll to position [295, 0]
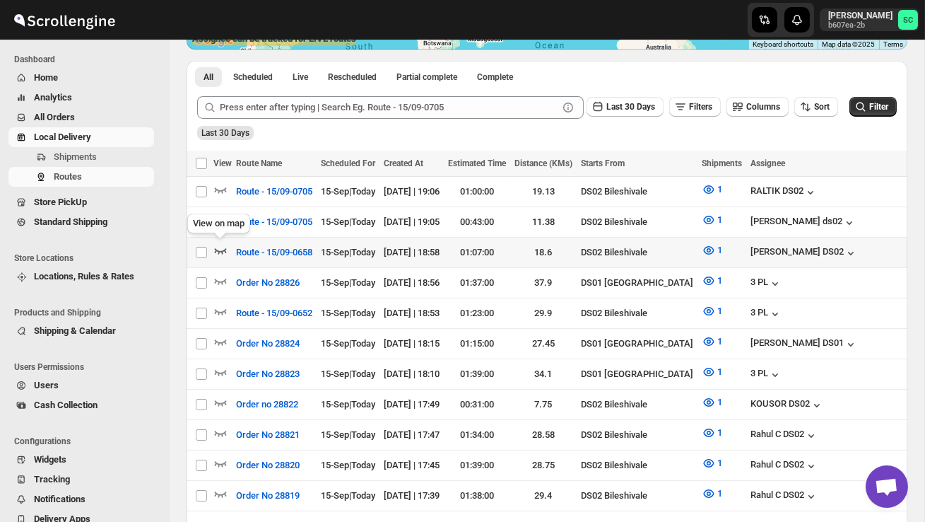
click at [223, 248] on icon "button" at bounding box center [220, 250] width 14 height 14
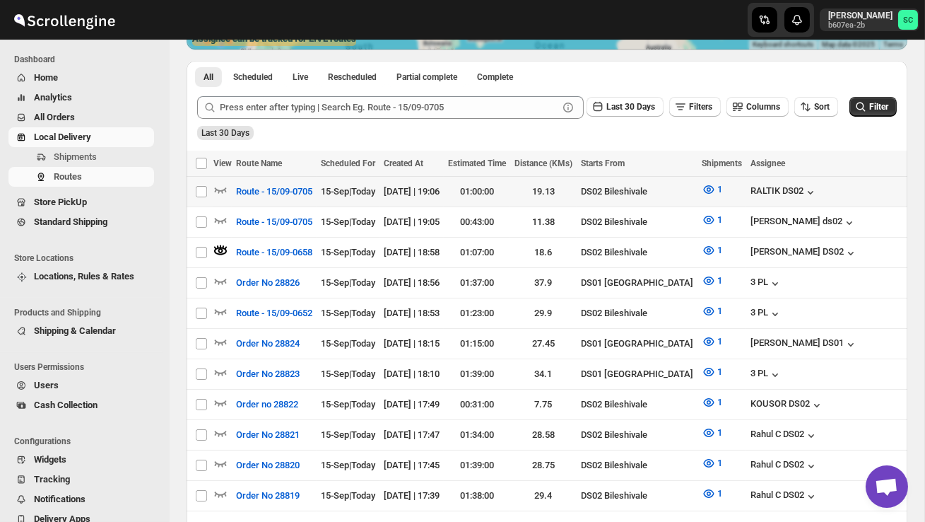
scroll to position [0, 0]
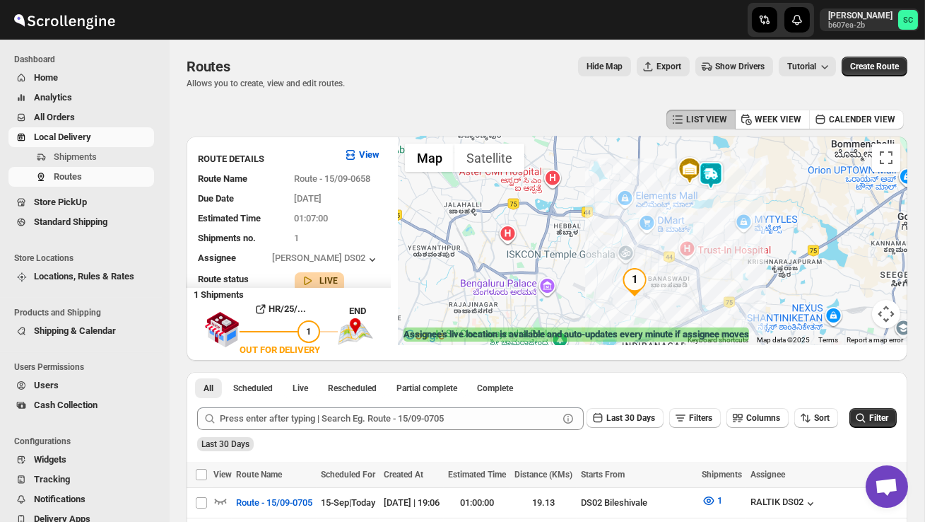
click at [720, 181] on img at bounding box center [711, 175] width 28 height 28
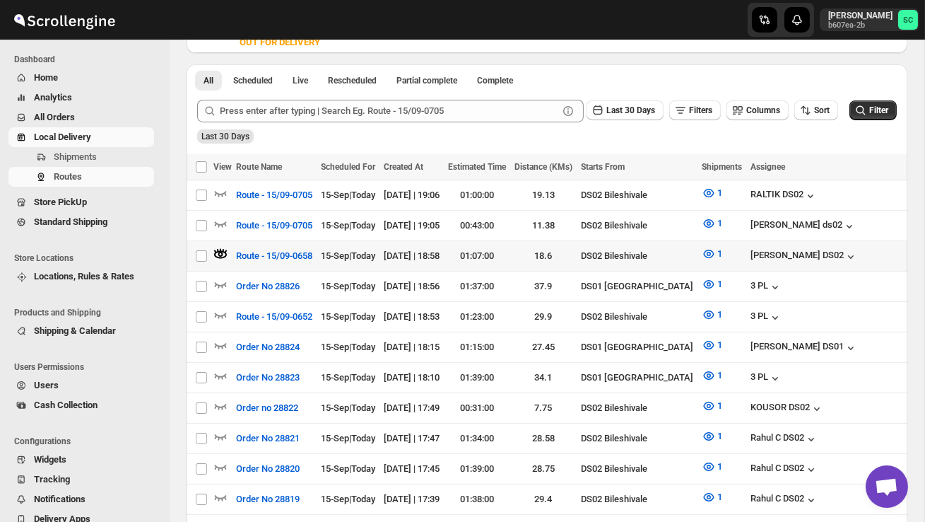
scroll to position [314, 0]
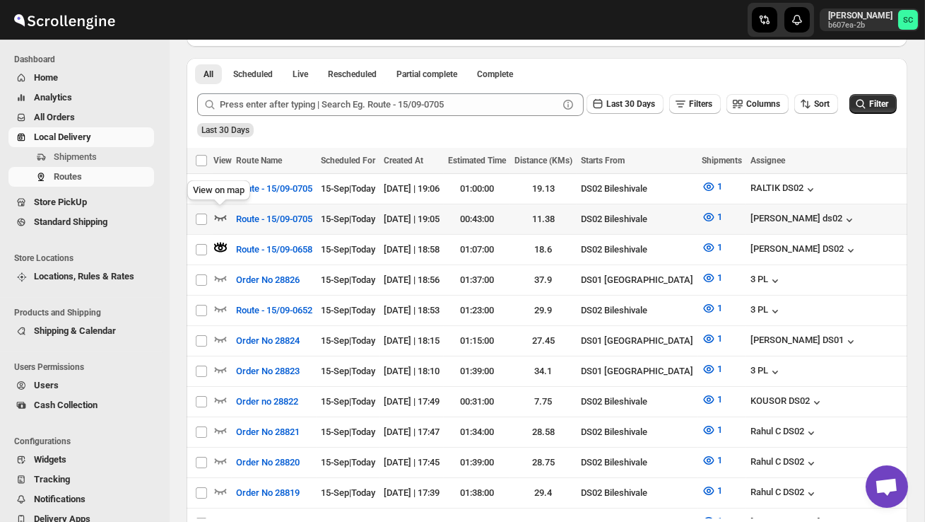
click at [217, 216] on icon "button" at bounding box center [221, 218] width 12 height 6
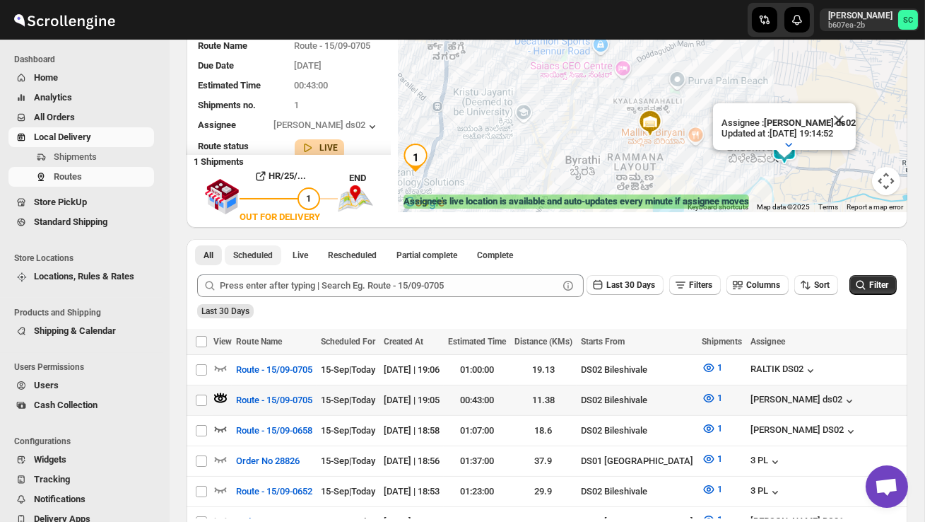
scroll to position [143, 0]
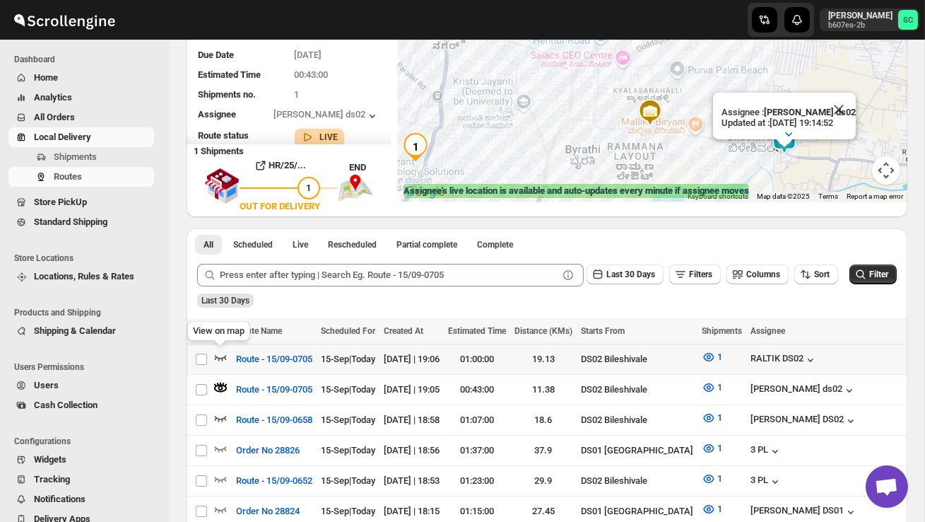
click at [222, 355] on icon "button" at bounding box center [220, 357] width 14 height 14
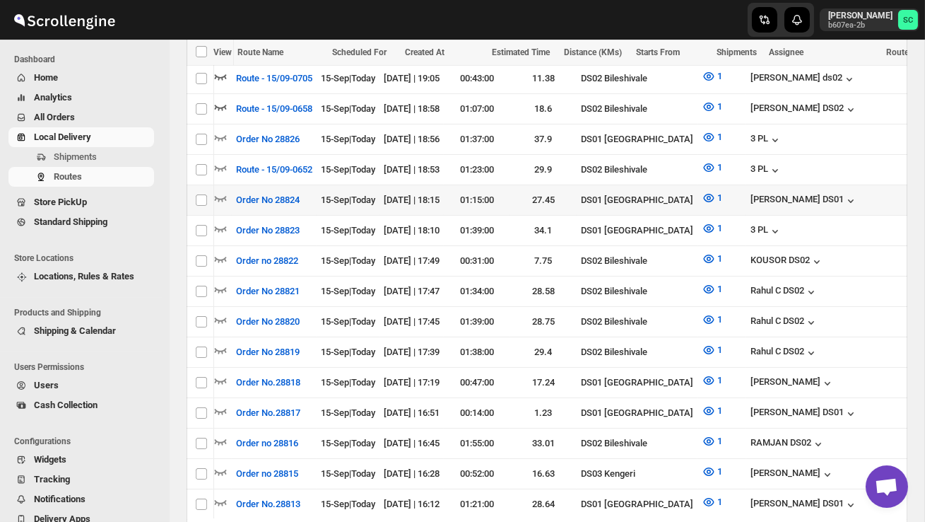
scroll to position [0, 0]
click at [218, 191] on icon "button" at bounding box center [220, 198] width 14 height 14
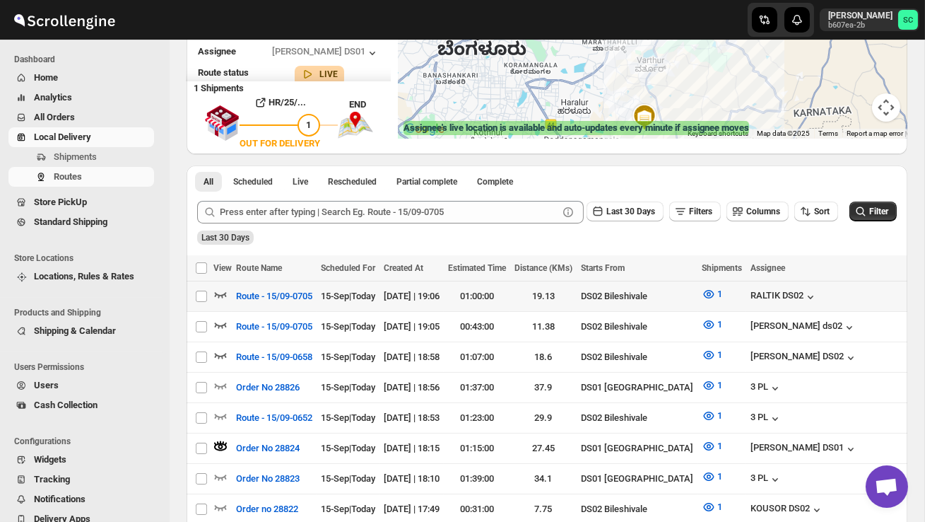
scroll to position [213, 0]
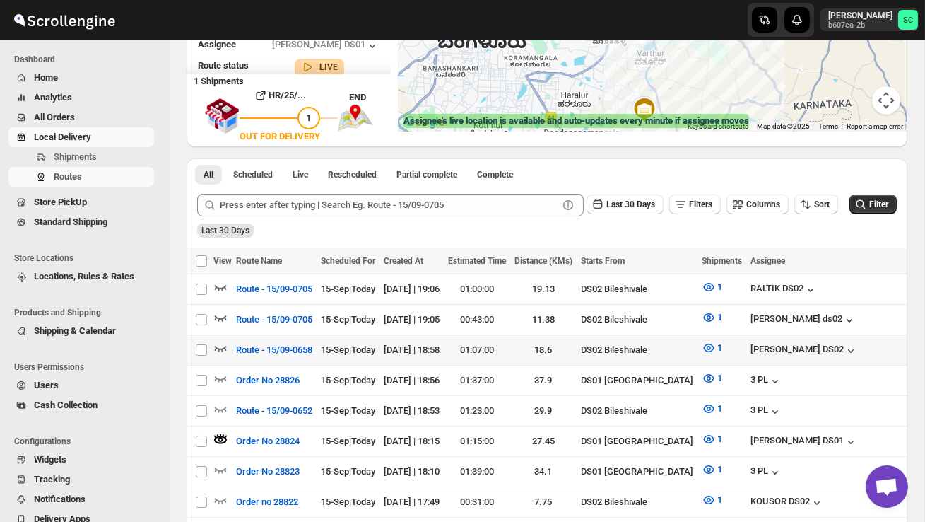
click at [224, 346] on icon "button" at bounding box center [221, 349] width 12 height 6
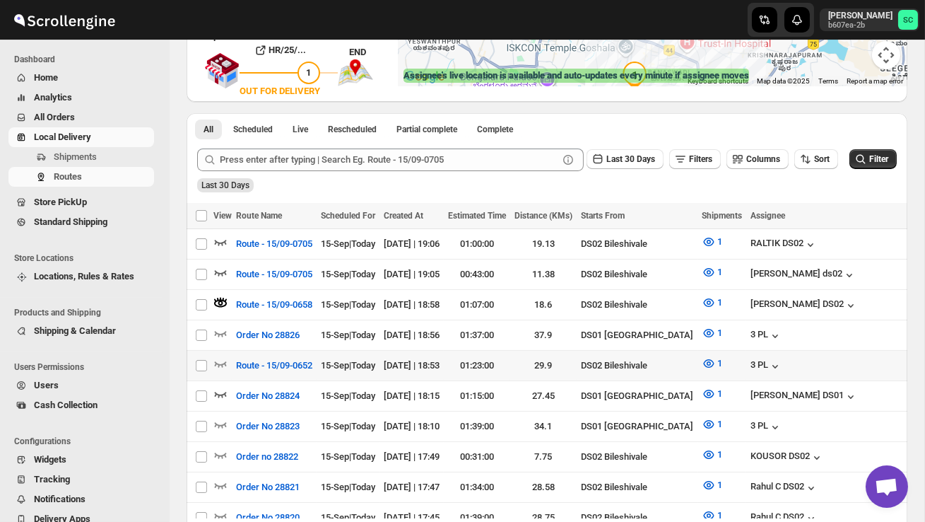
scroll to position [264, 0]
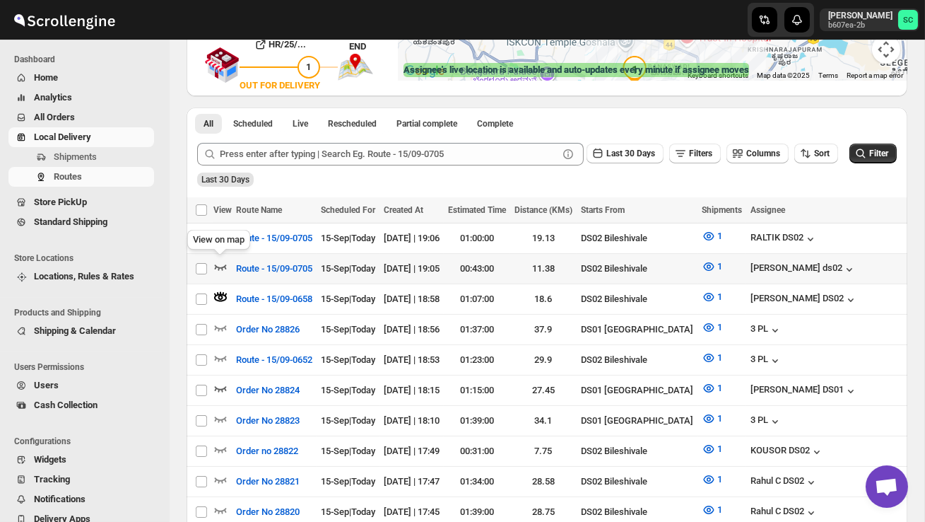
click at [217, 261] on icon "button" at bounding box center [220, 266] width 14 height 14
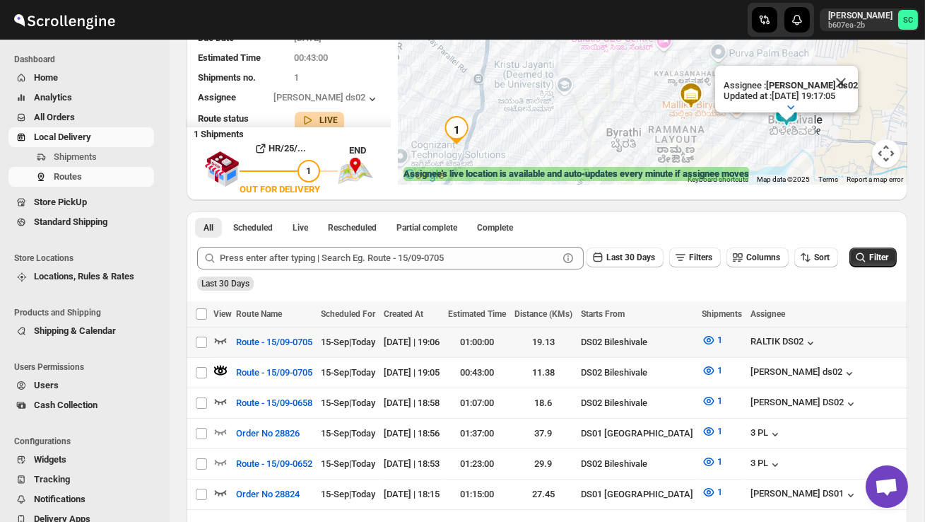
scroll to position [183, 0]
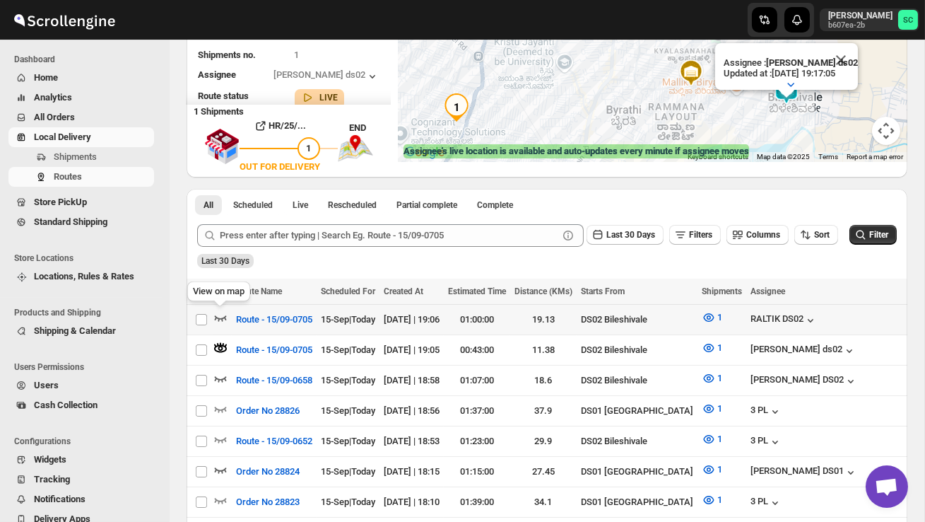
click at [216, 319] on icon "button" at bounding box center [220, 317] width 14 height 14
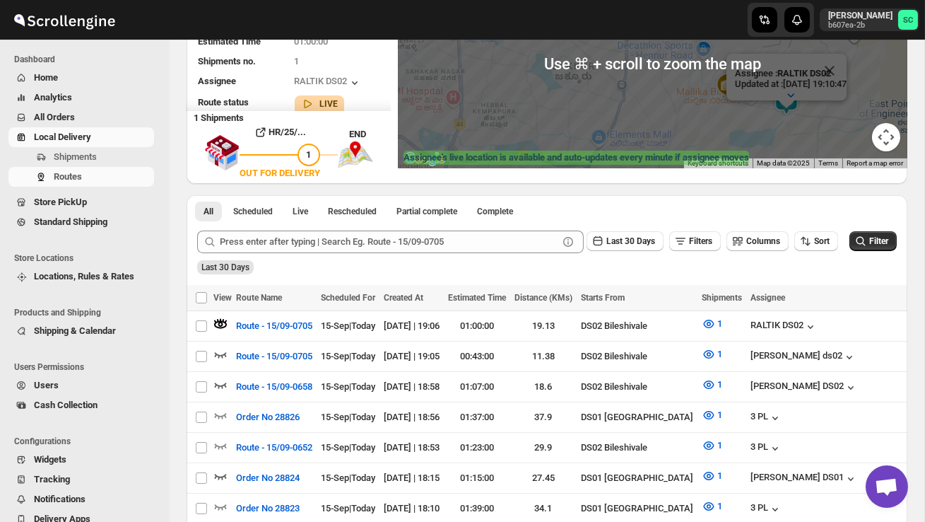
scroll to position [182, 0]
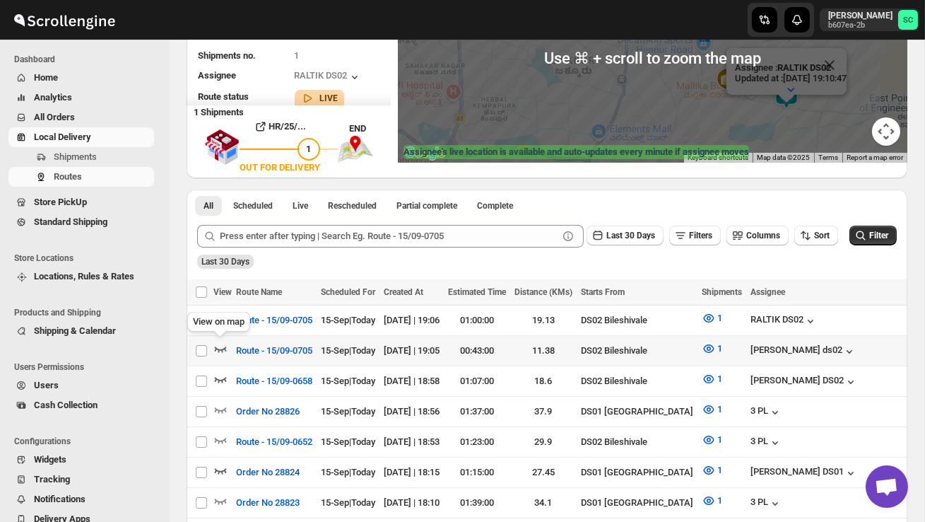
click at [218, 345] on icon "button" at bounding box center [220, 348] width 14 height 14
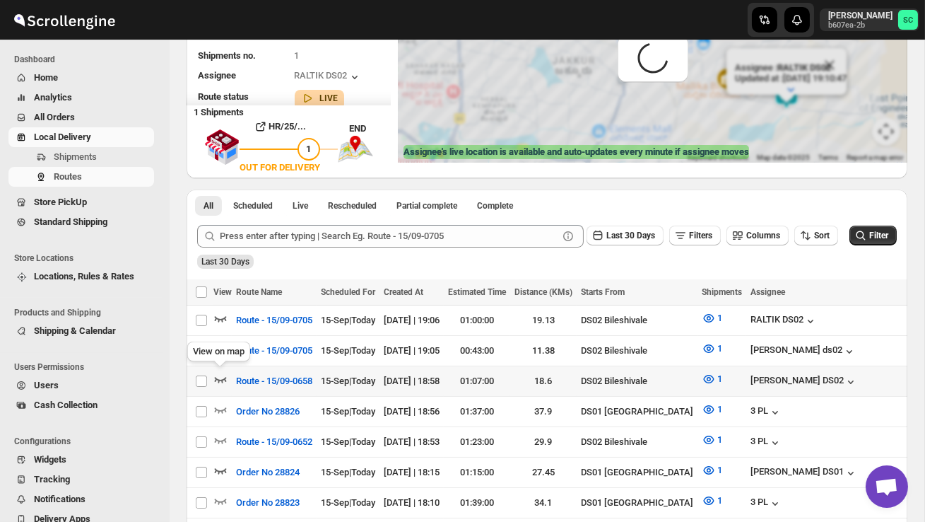
click at [215, 377] on icon "button" at bounding box center [221, 380] width 12 height 6
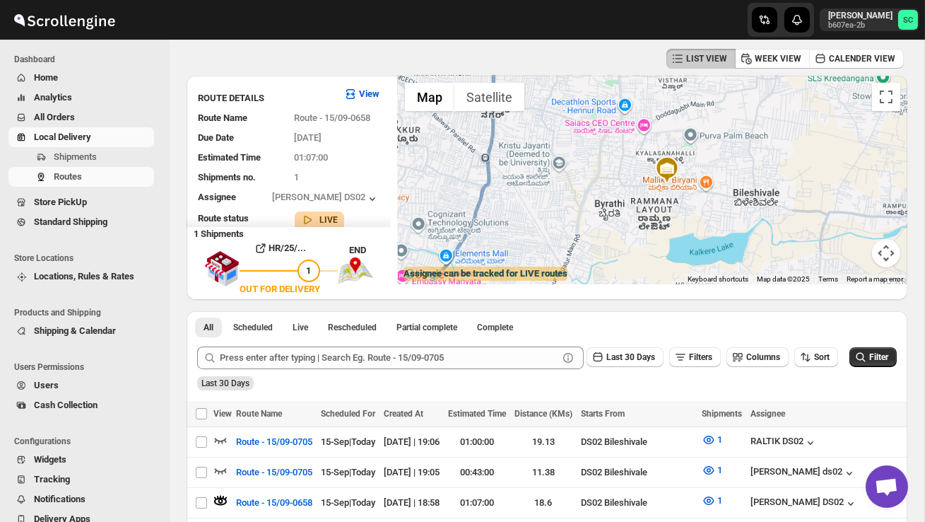
scroll to position [0, 0]
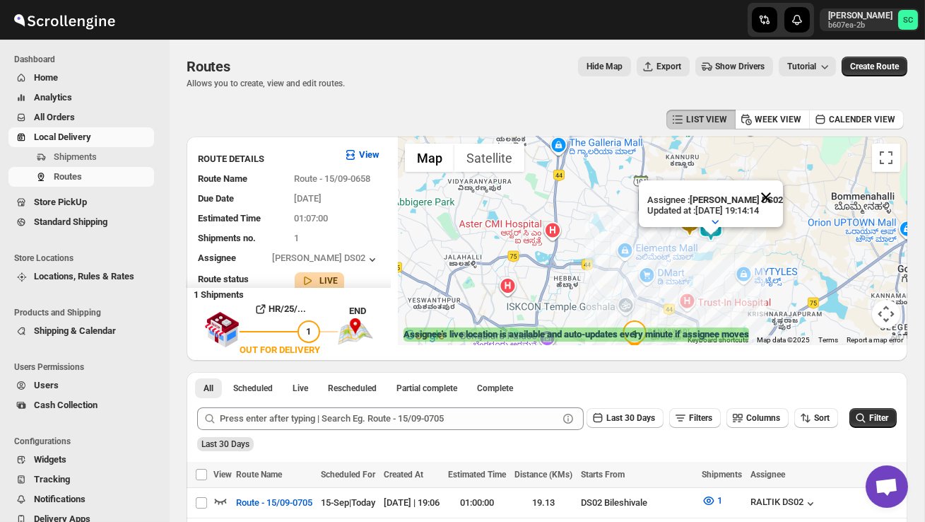
click at [777, 196] on button "Close" at bounding box center [766, 197] width 34 height 34
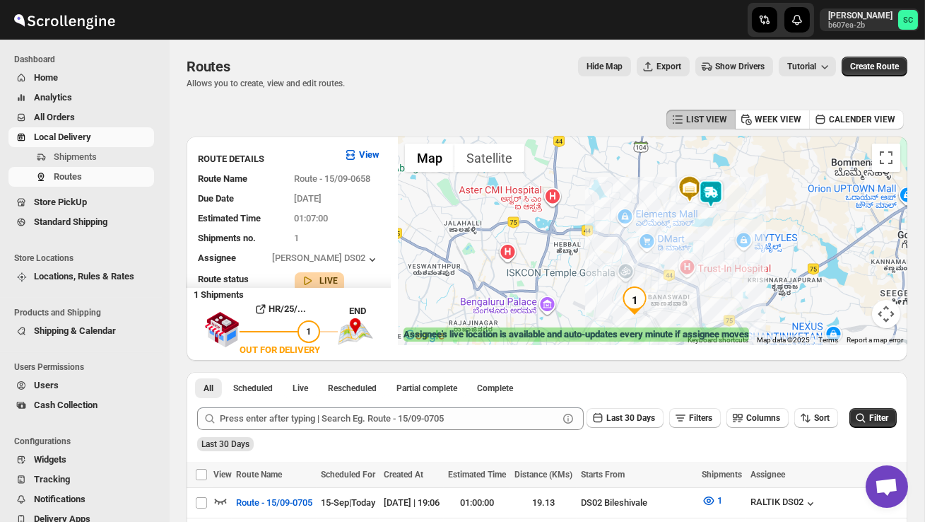
drag, startPoint x: 644, startPoint y: 297, endPoint x: 645, endPoint y: 247, distance: 50.2
click at [645, 247] on div at bounding box center [653, 240] width 510 height 209
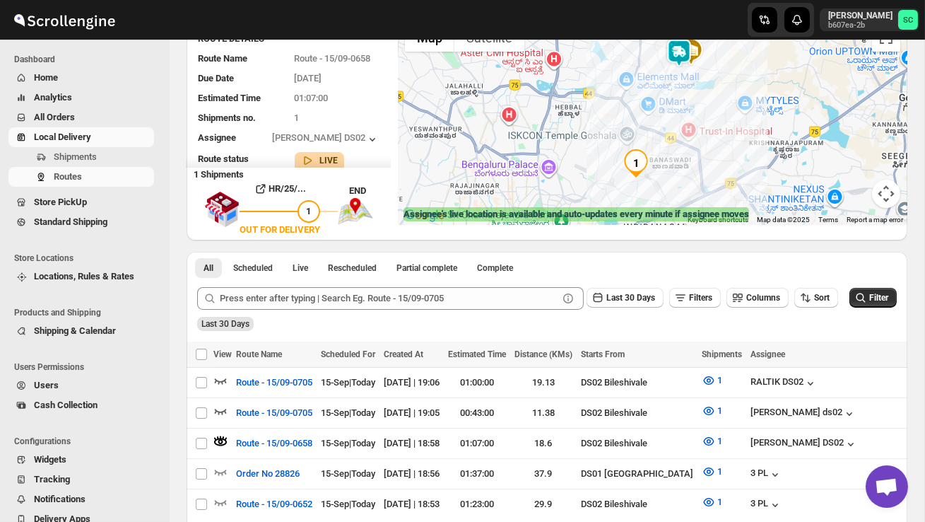
scroll to position [124, 0]
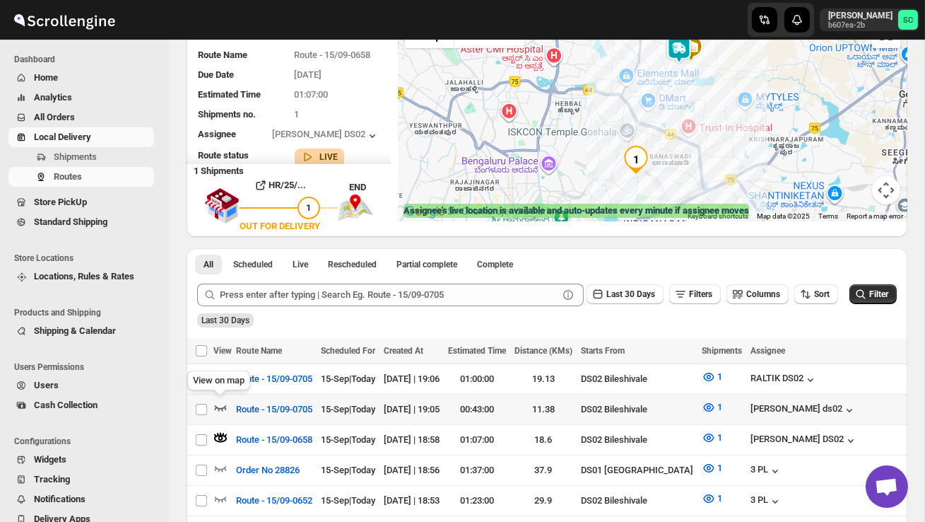
click at [216, 404] on icon "button" at bounding box center [220, 407] width 14 height 14
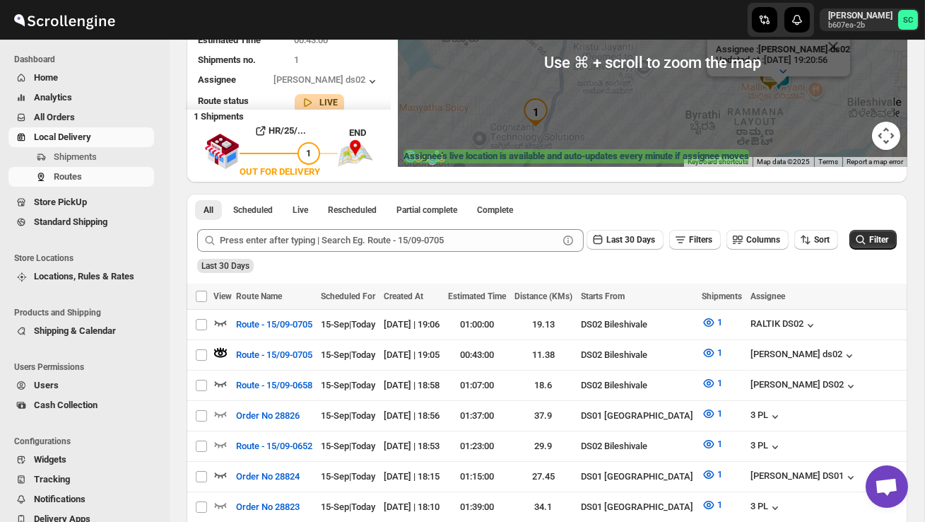
scroll to position [209, 0]
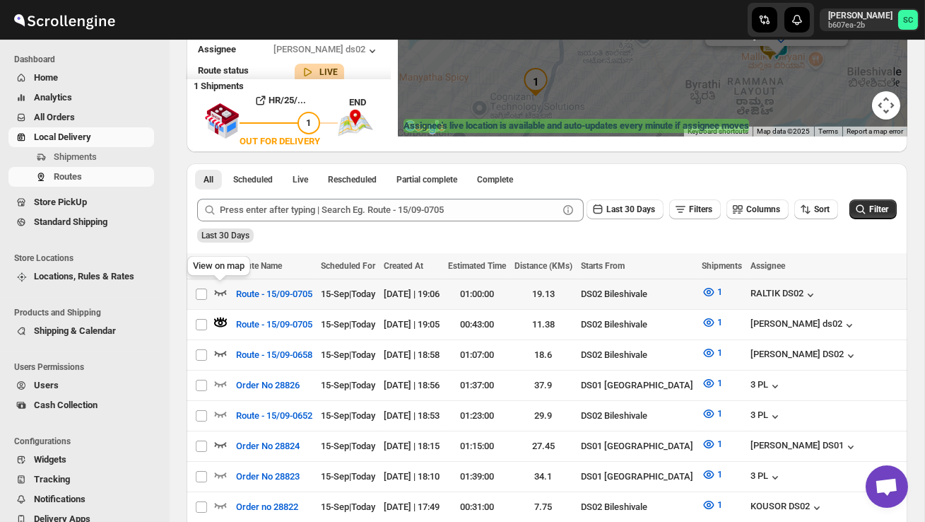
click at [221, 286] on icon "button" at bounding box center [220, 292] width 14 height 14
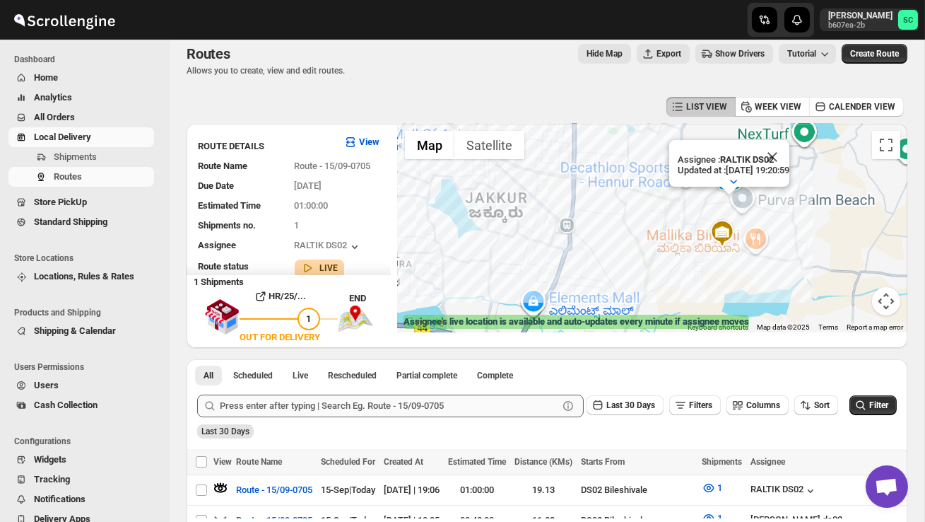
scroll to position [0, 0]
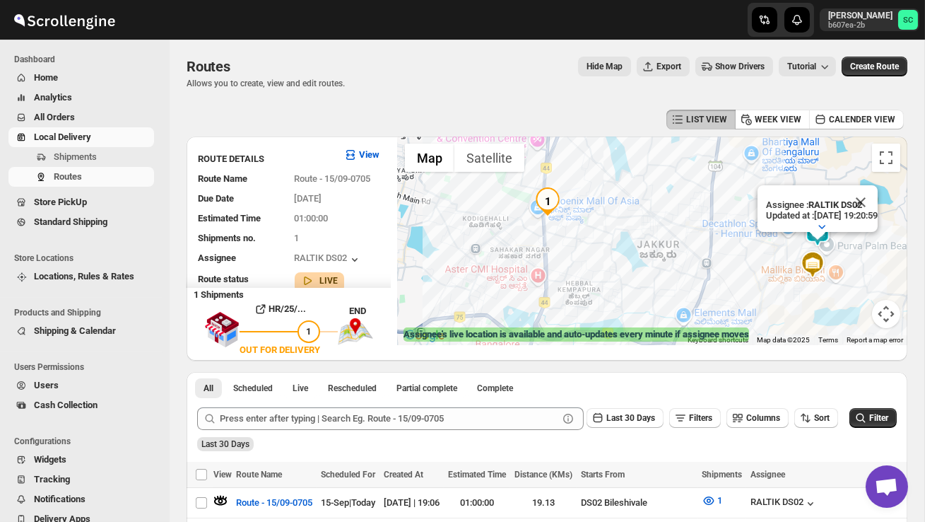
drag, startPoint x: 662, startPoint y: 242, endPoint x: 695, endPoint y: 241, distance: 33.2
click at [695, 242] on div "Assignee : RALTIK DS02 Updated at : [DATE] 19:20:59 Duty mode Enabled Battery p…" at bounding box center [653, 240] width 510 height 209
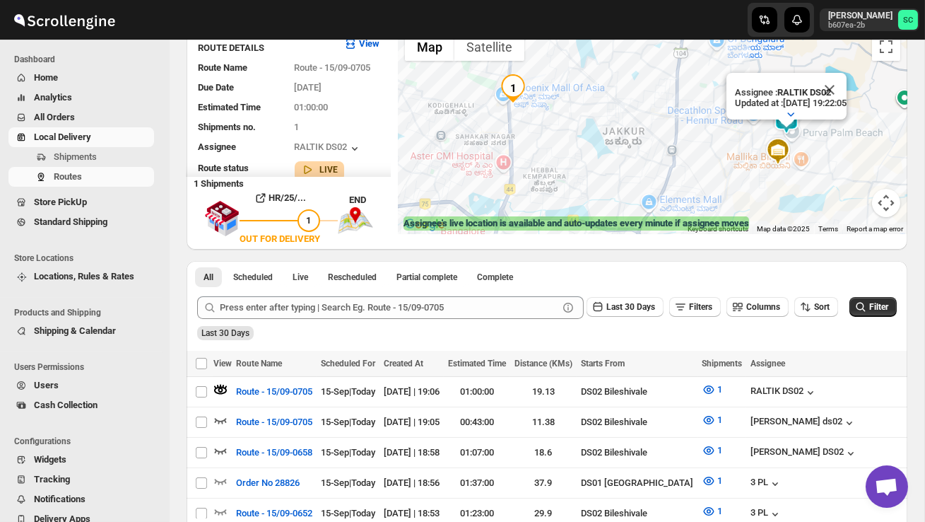
scroll to position [129, 0]
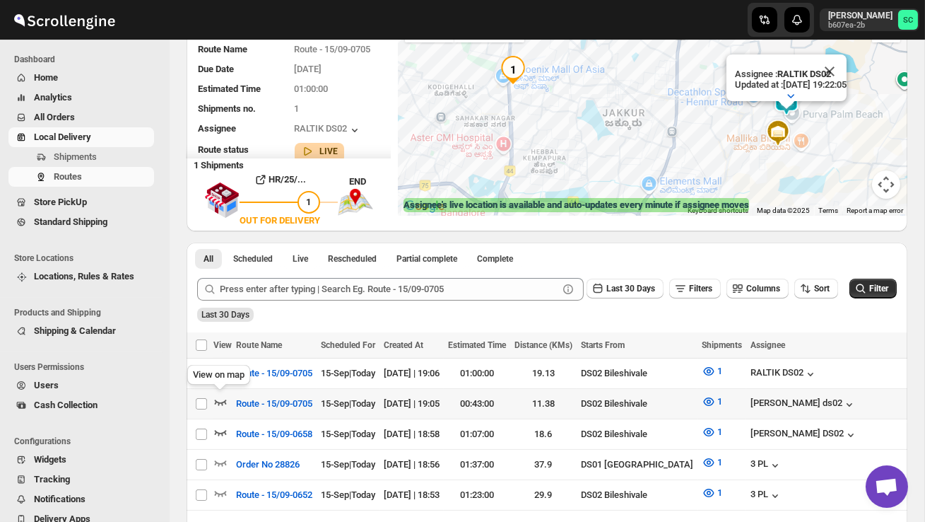
click at [218, 397] on icon "button" at bounding box center [220, 401] width 14 height 14
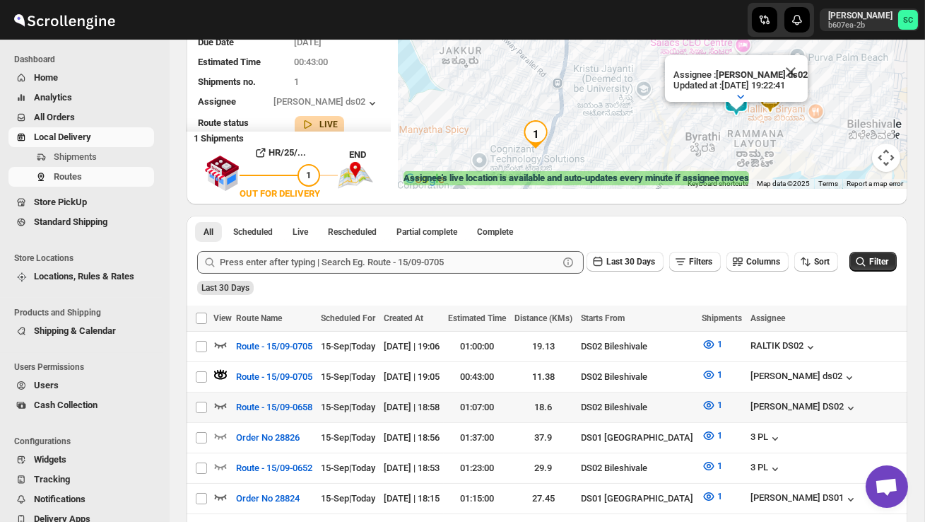
scroll to position [175, 0]
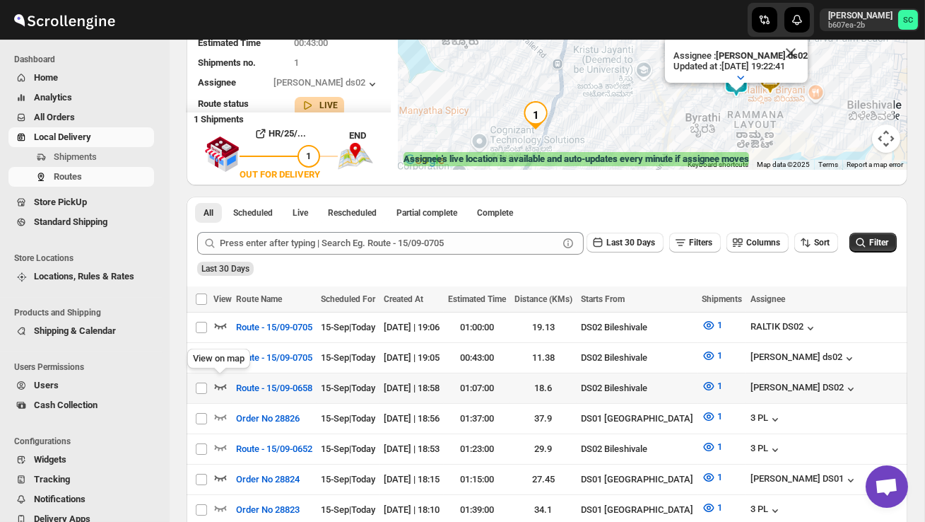
click at [223, 381] on icon "button" at bounding box center [220, 386] width 14 height 14
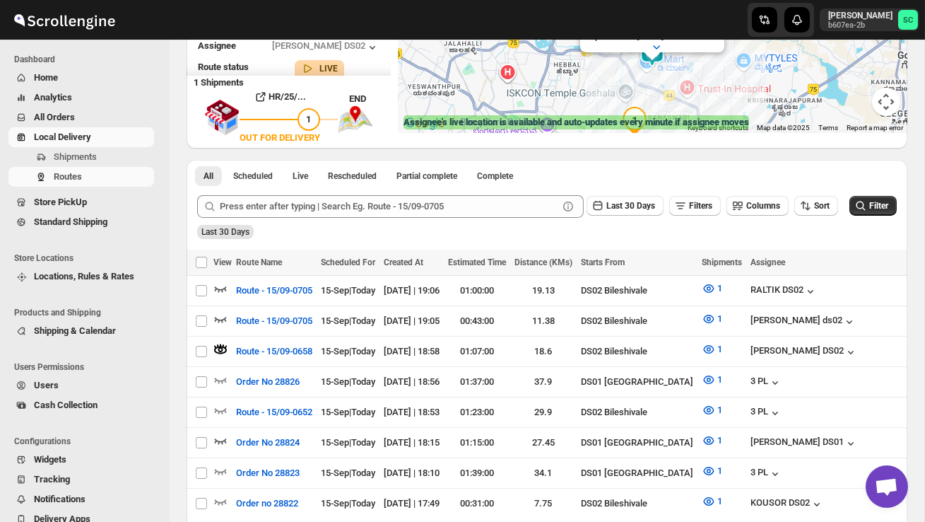
scroll to position [265, 0]
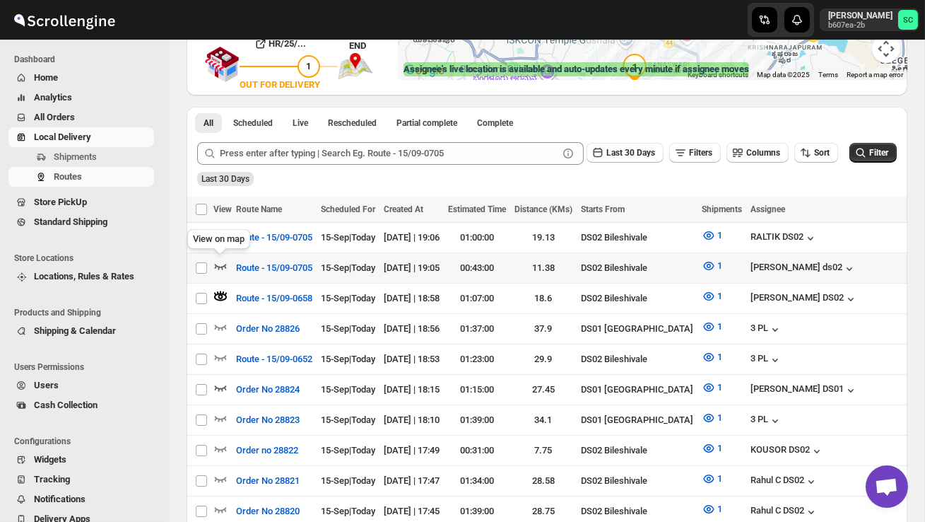
click at [216, 259] on icon "button" at bounding box center [220, 266] width 14 height 14
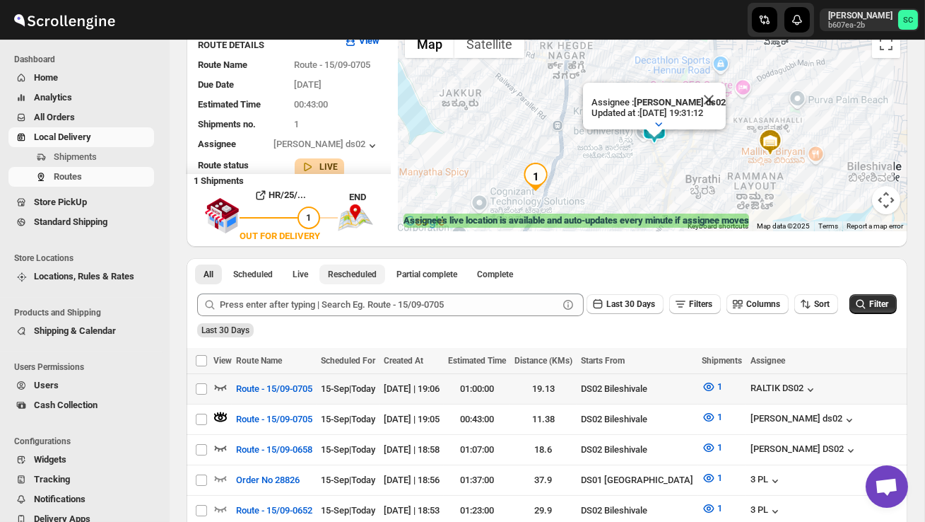
scroll to position [118, 0]
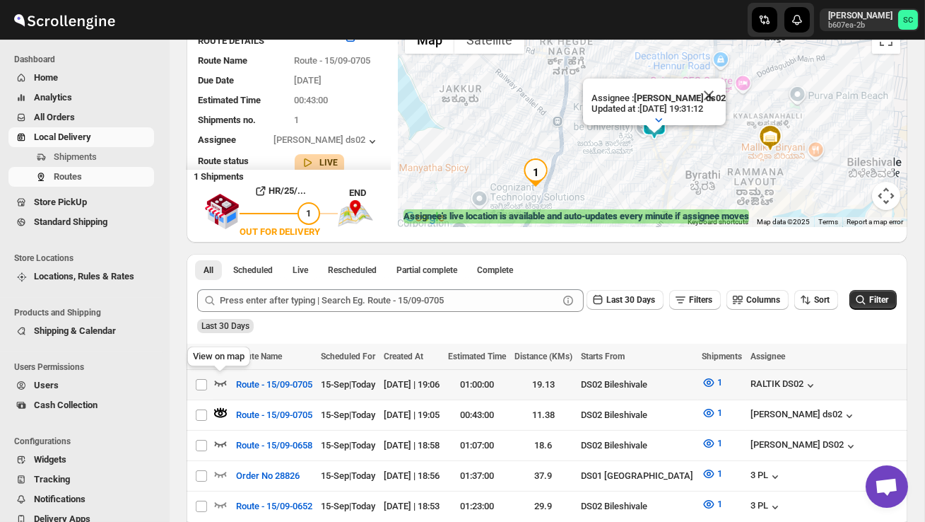
click at [221, 382] on icon "button" at bounding box center [220, 382] width 14 height 14
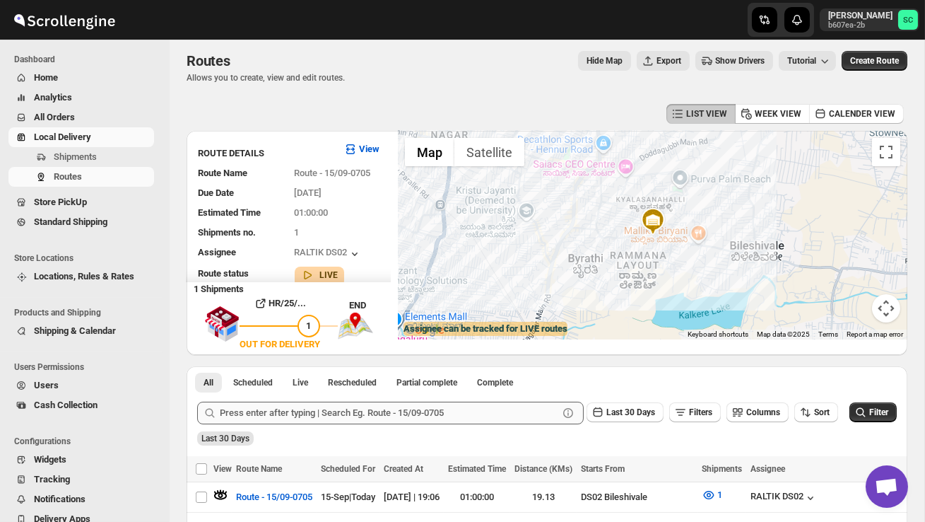
scroll to position [0, 0]
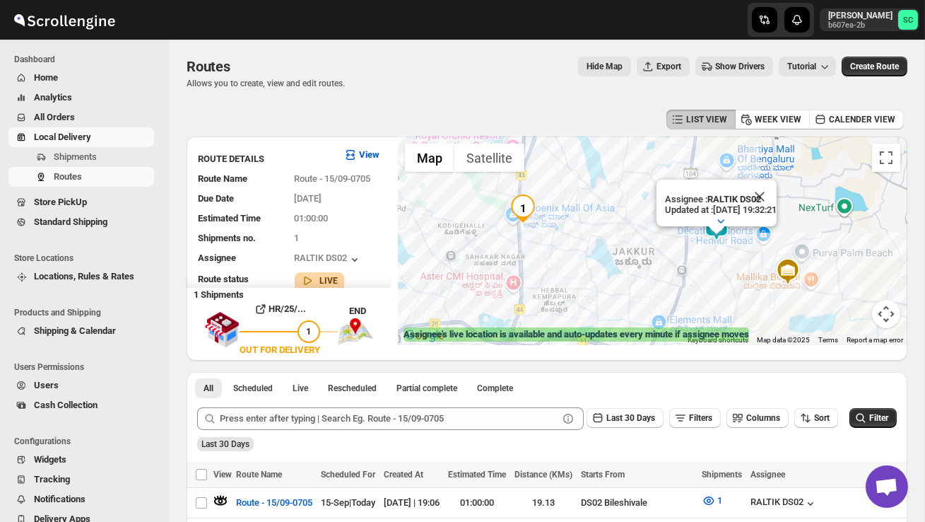
click at [56, 384] on span "Users" at bounding box center [46, 385] width 25 height 11
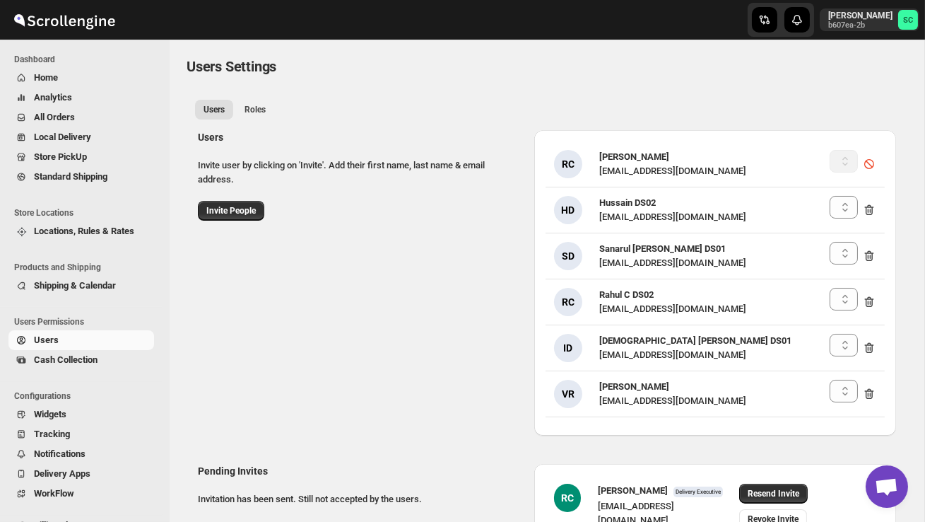
select select "637b767fbaab0276b10c91d5"
select select "637b767fbaab0276b10c91d8"
select select "637b767fbaab0276b10c91d5"
select select "637b767fbaab0276b10c91d8"
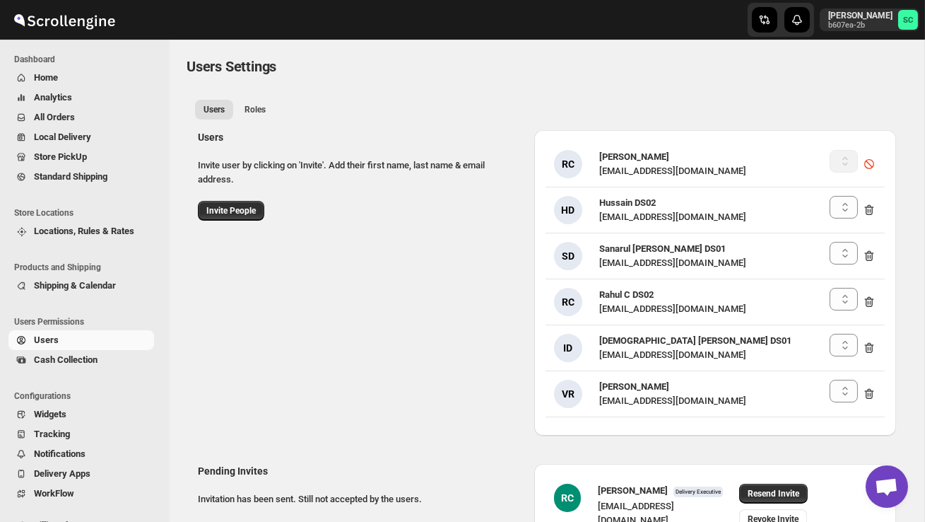
select select "637b767fbaab0276b10c91d8"
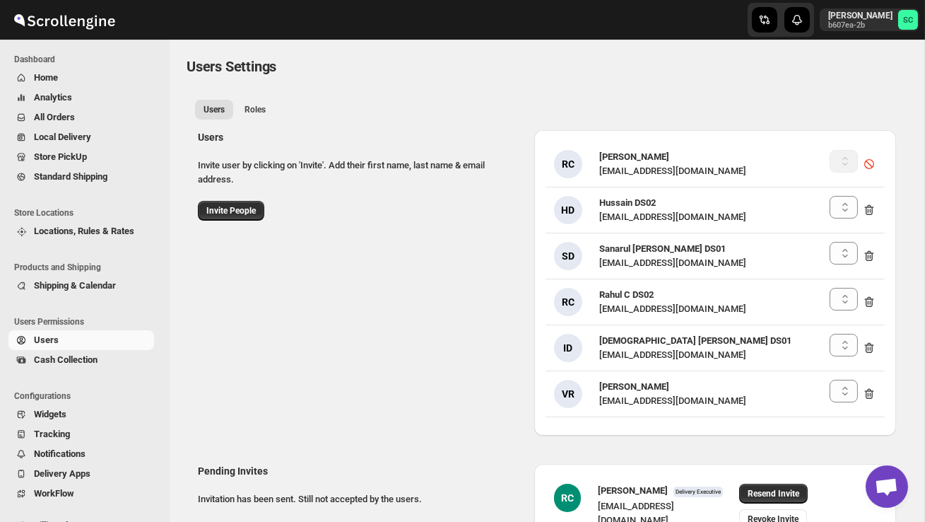
select select "637b767fbaab0276b10c91d8"
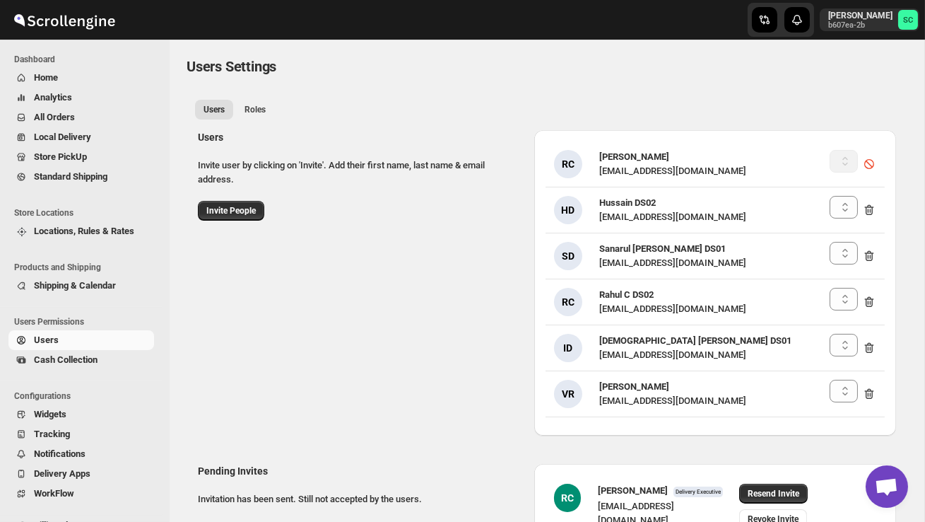
select select "637b767fbaab0276b10c91d8"
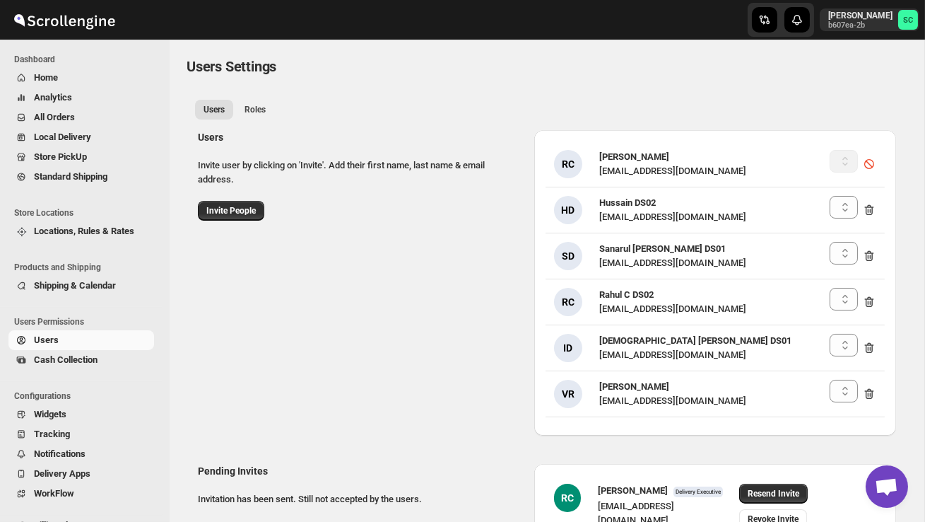
select select "637b767fbaab0276b10c91d8"
select select "637b767fbaab0276b10c91d5"
select select "637b767fbaab0276b10c91d8"
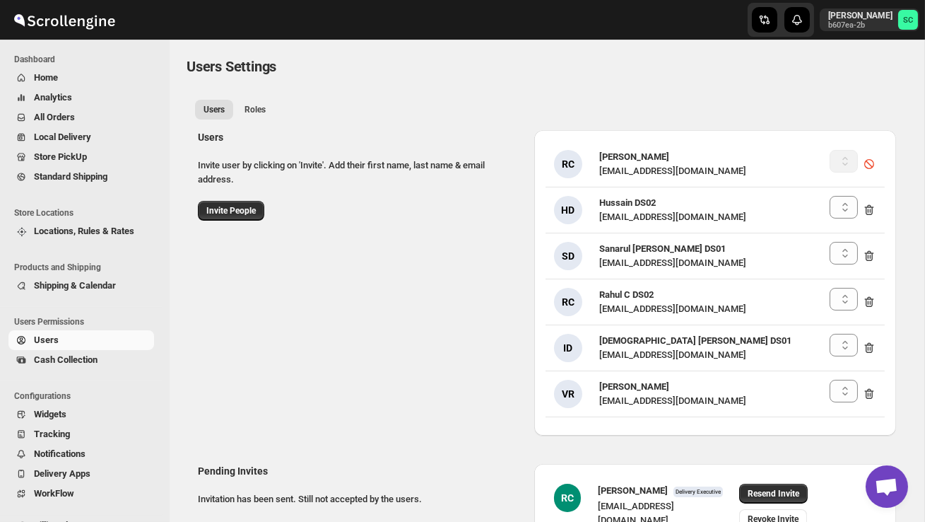
select select "637b767fbaab0276b10c91d8"
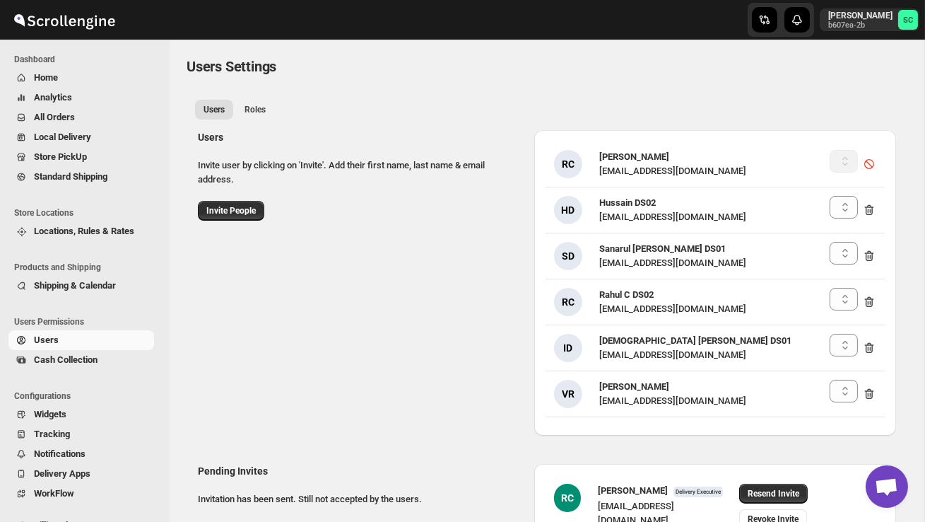
select select "637b767fbaab0276b10c91d8"
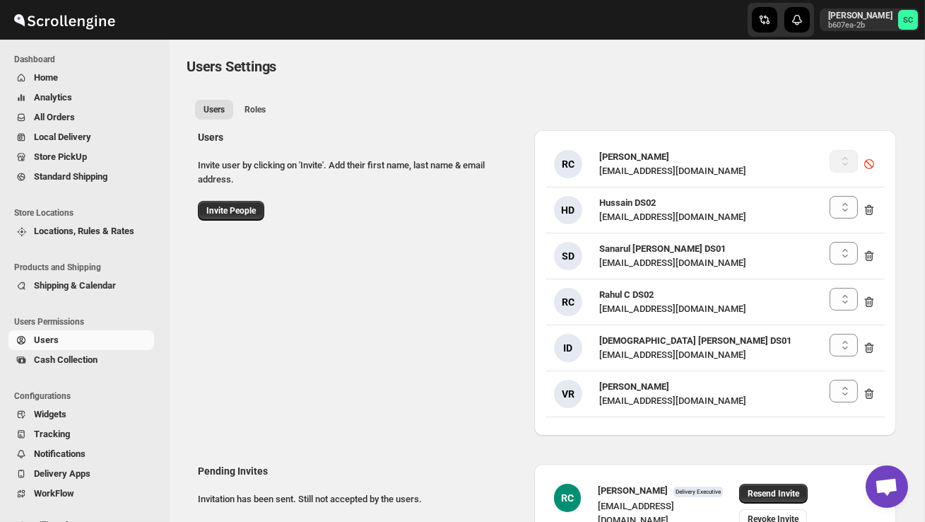
select select "637b767fbaab0276b10c91d8"
select select "637b767fbaab0276b10c91d5"
select select "637b767fbaab0276b10c91d8"
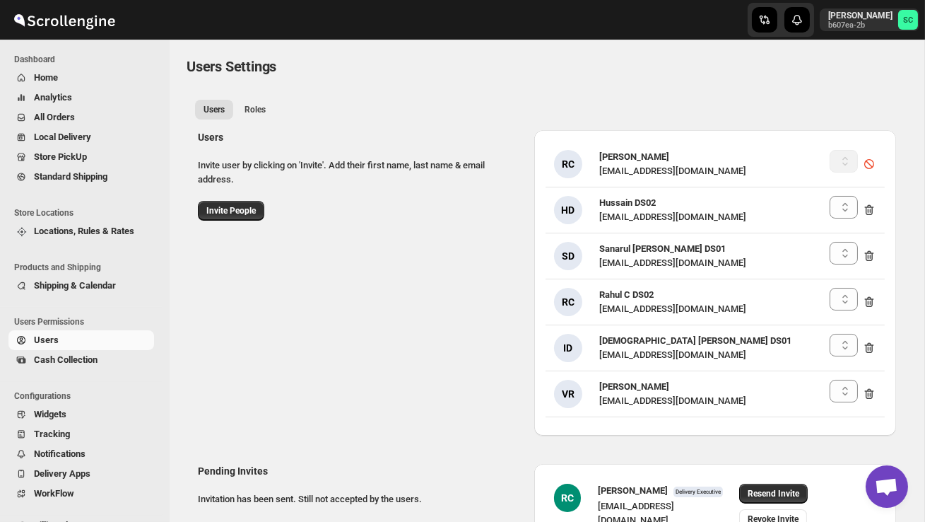
select select "637b767fbaab0276b10c91d8"
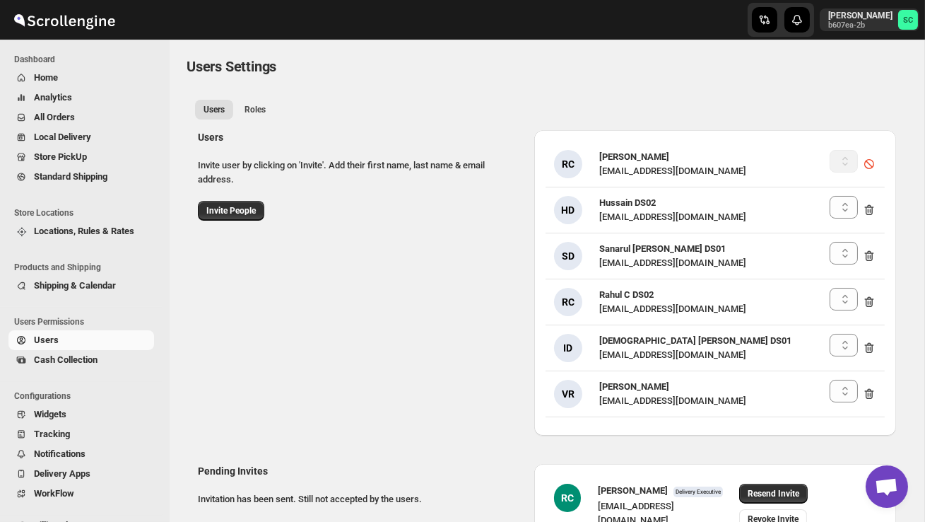
select select "637b767fbaab0276b10c91d8"
select select "637b767fbaab0276b10c91d5"
select select "637b767fbaab0276b10c91d8"
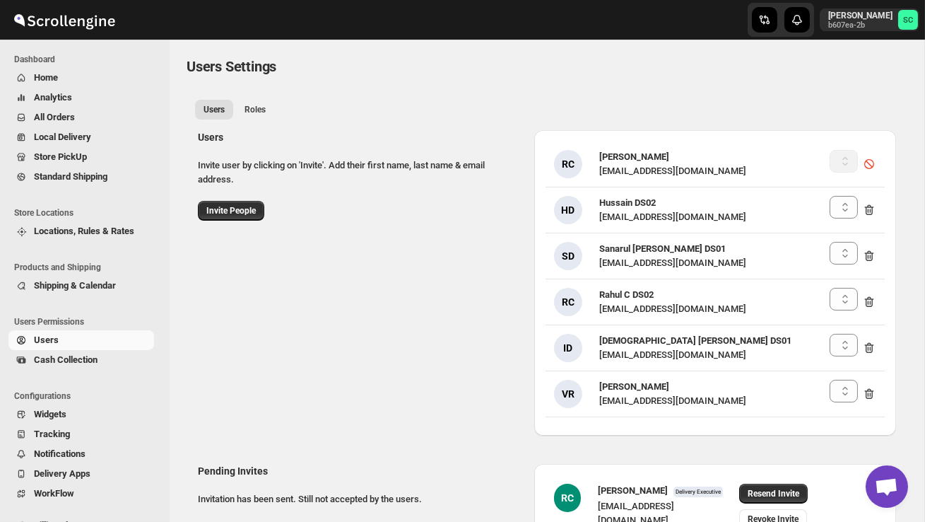
select select "637b767fbaab0276b10c91d8"
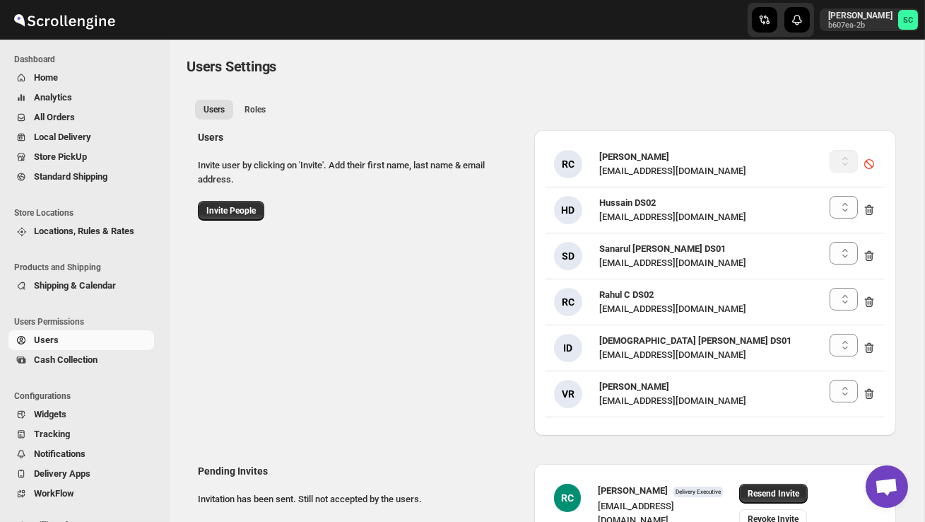
select select "637b767fbaab0276b10c91d8"
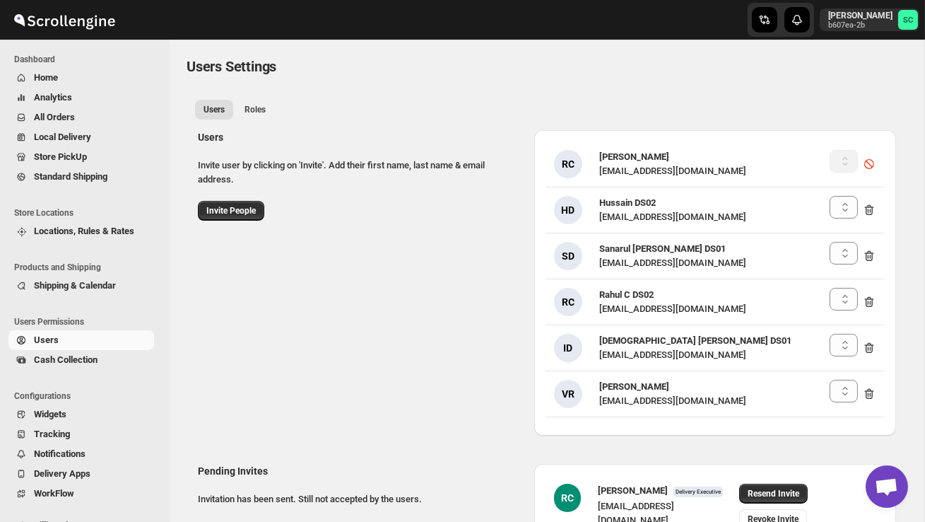
select select "637b767fbaab0276b10c91d8"
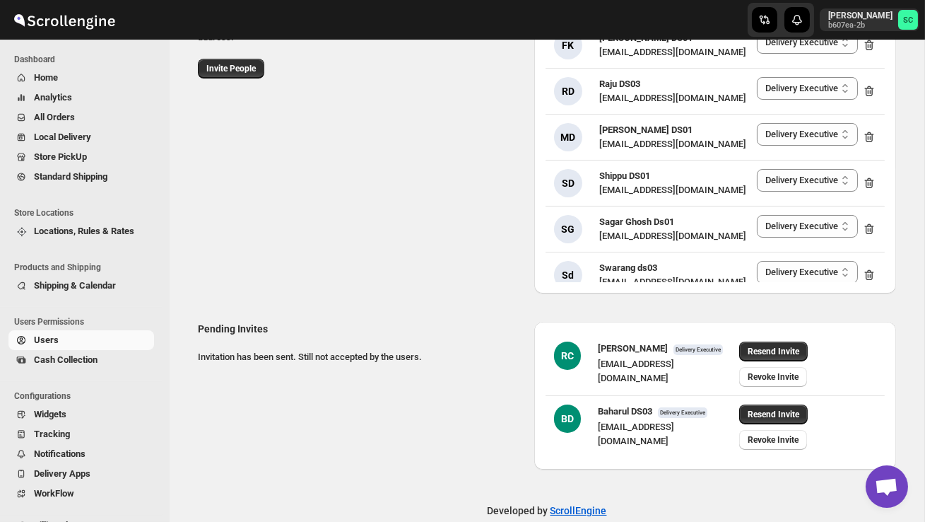
scroll to position [151, 0]
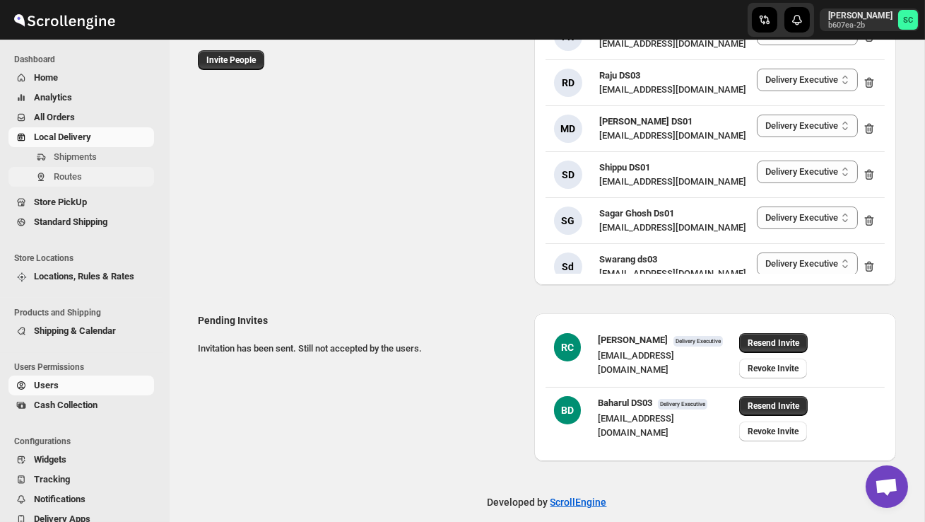
click at [73, 172] on span "Routes" at bounding box center [68, 176] width 28 height 11
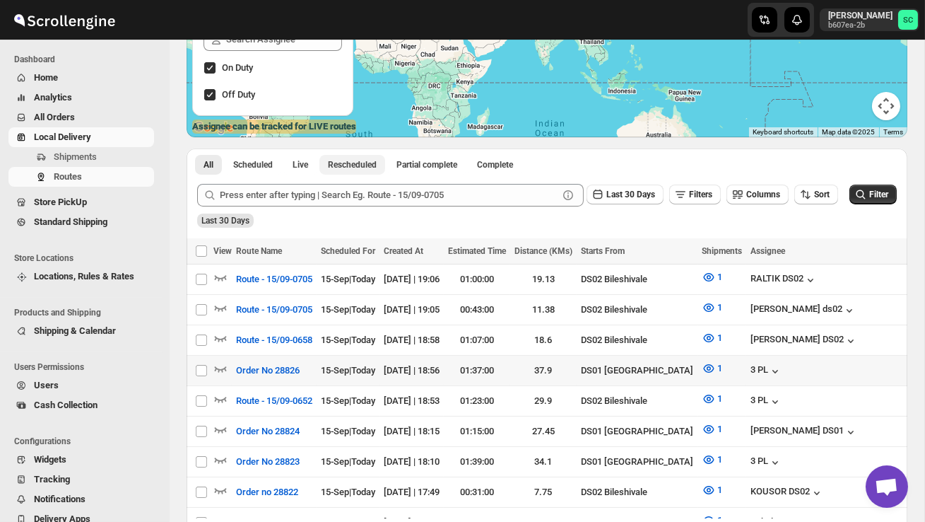
scroll to position [214, 0]
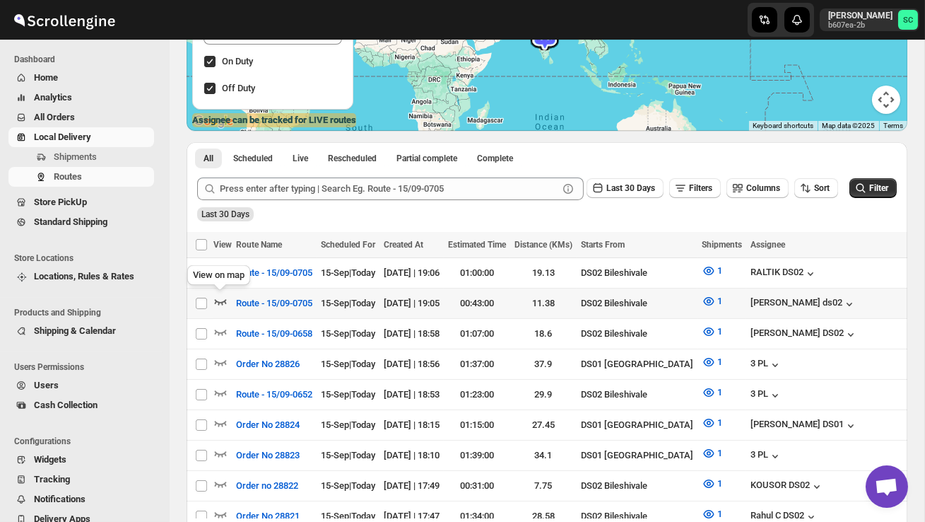
click at [225, 305] on icon "button" at bounding box center [220, 301] width 14 height 14
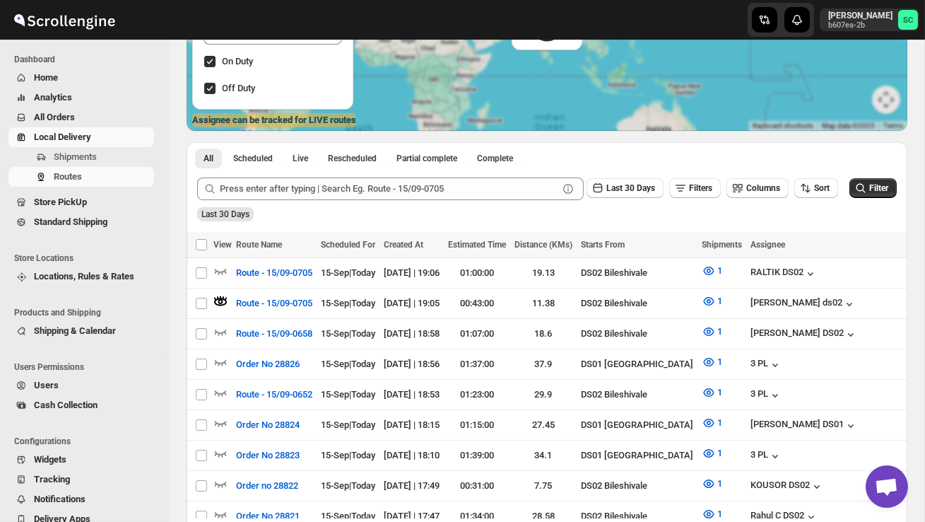
scroll to position [0, 0]
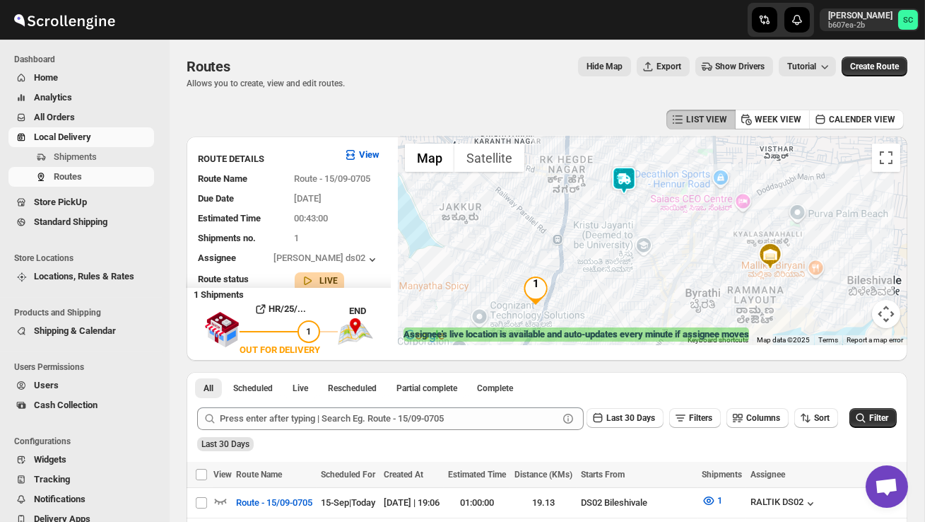
click at [628, 182] on img at bounding box center [624, 180] width 28 height 28
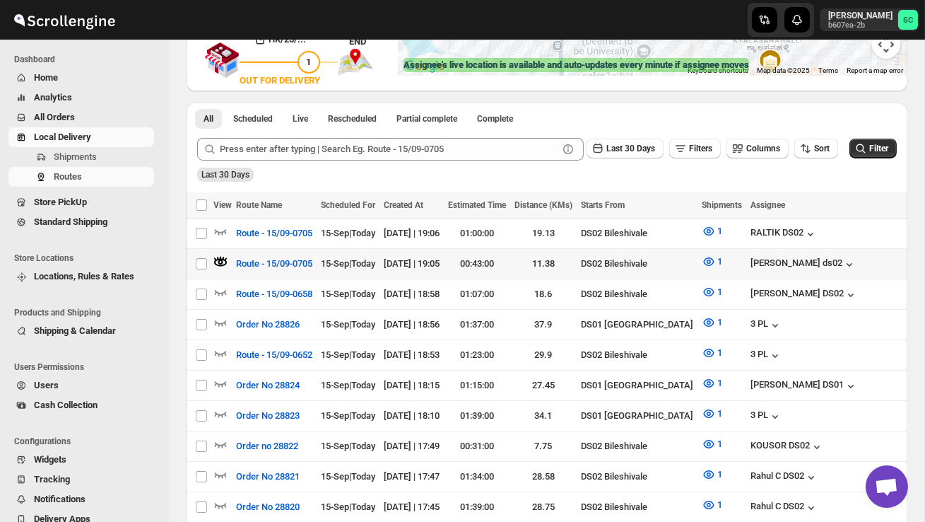
scroll to position [283, 0]
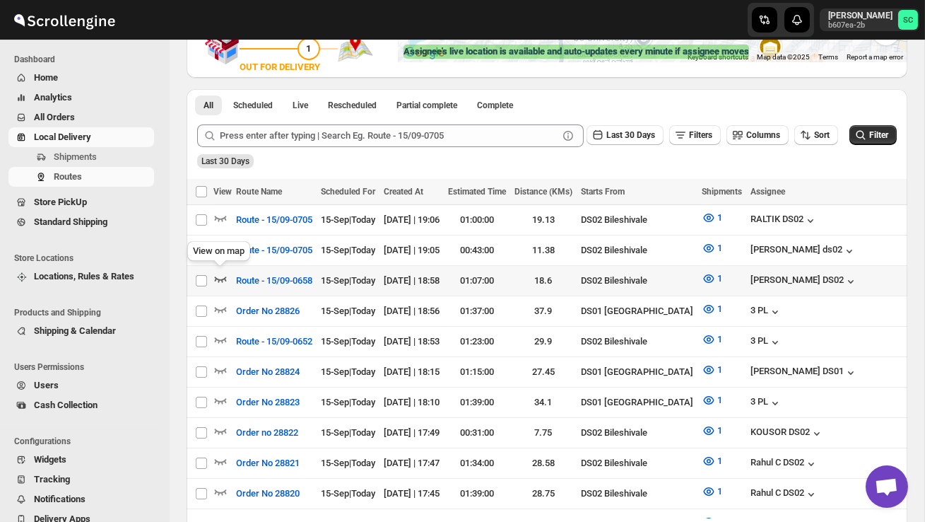
click at [221, 271] on icon "button" at bounding box center [220, 278] width 14 height 14
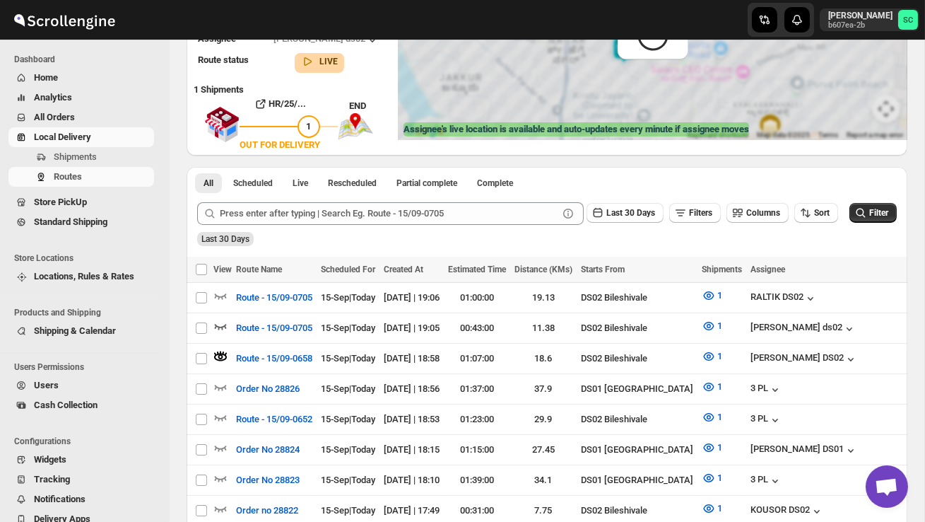
scroll to position [0, 0]
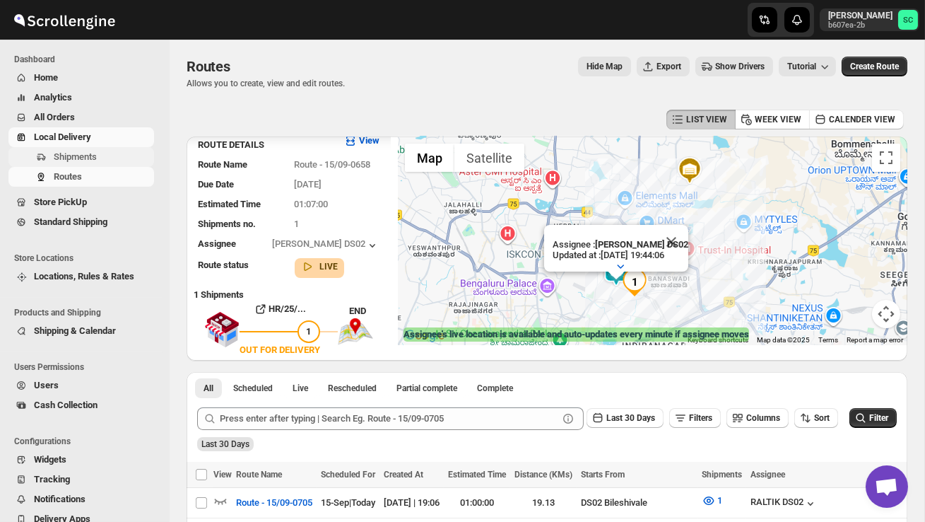
click at [90, 163] on span "Shipments" at bounding box center [103, 157] width 98 height 14
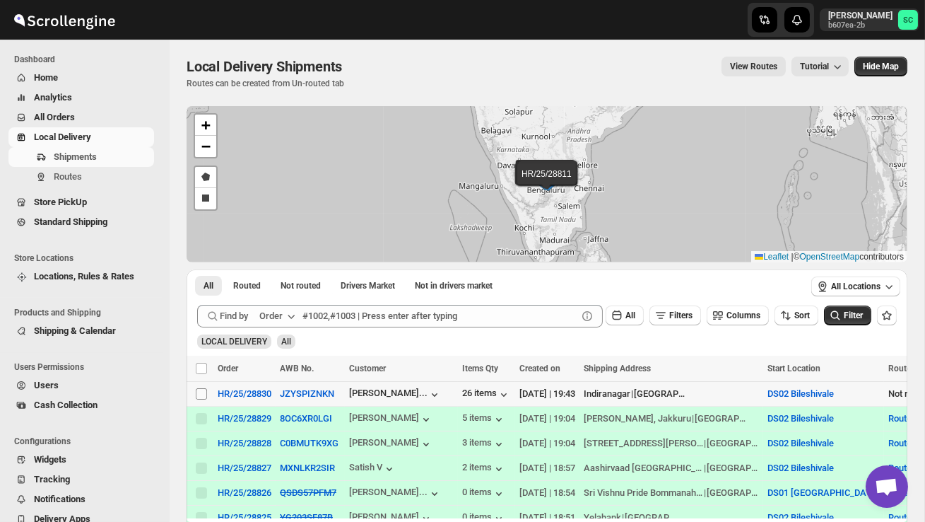
click at [199, 395] on input "Select shipment" at bounding box center [201, 393] width 11 height 11
checkbox input "true"
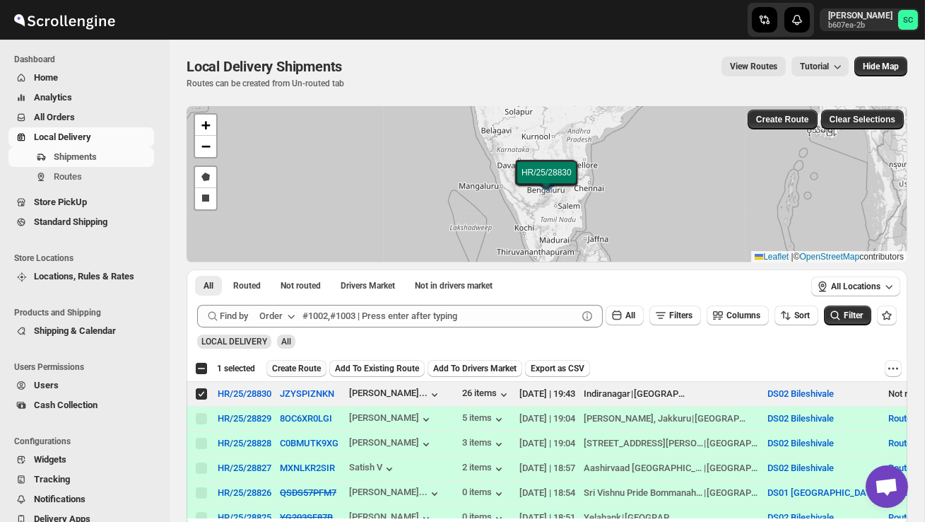
click at [299, 368] on span "Create Route" at bounding box center [296, 368] width 49 height 11
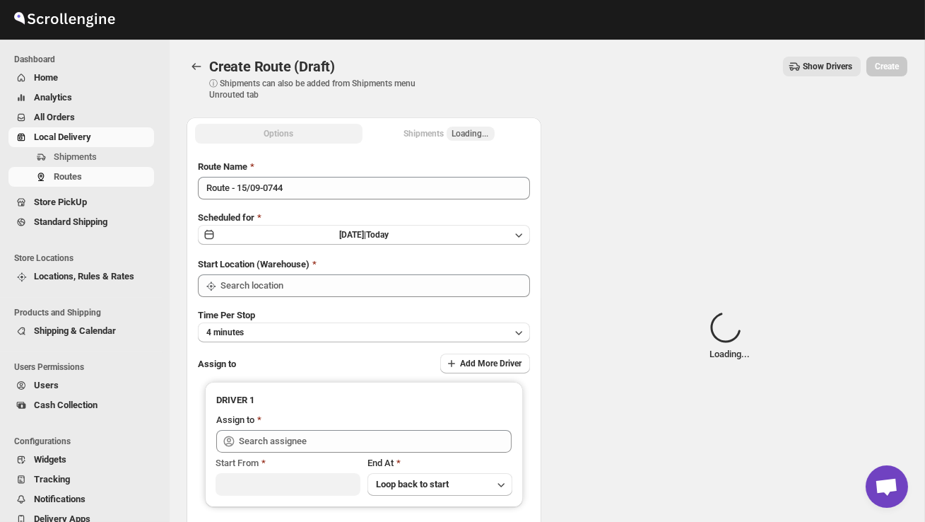
type input "DS02 Bileshivale"
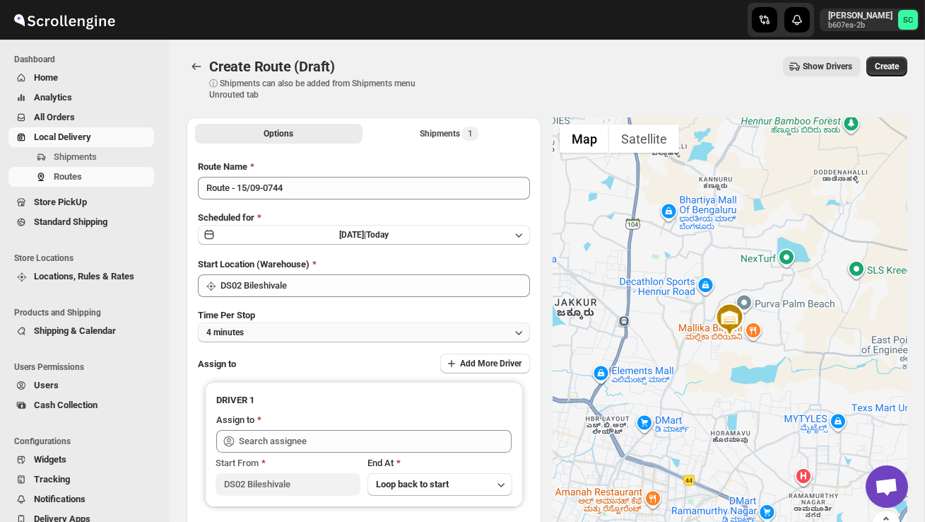
click at [328, 335] on button "4 minutes" at bounding box center [364, 332] width 332 height 20
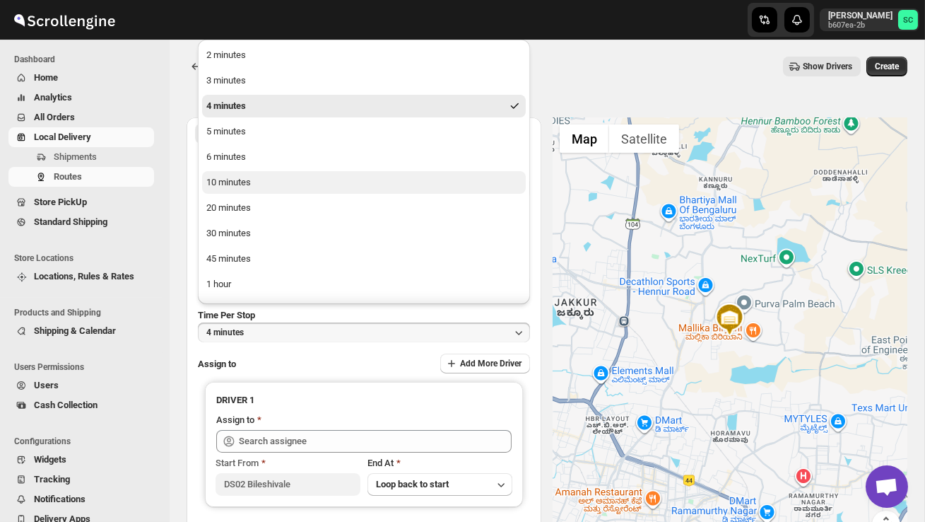
click at [298, 185] on button "10 minutes" at bounding box center [364, 182] width 324 height 23
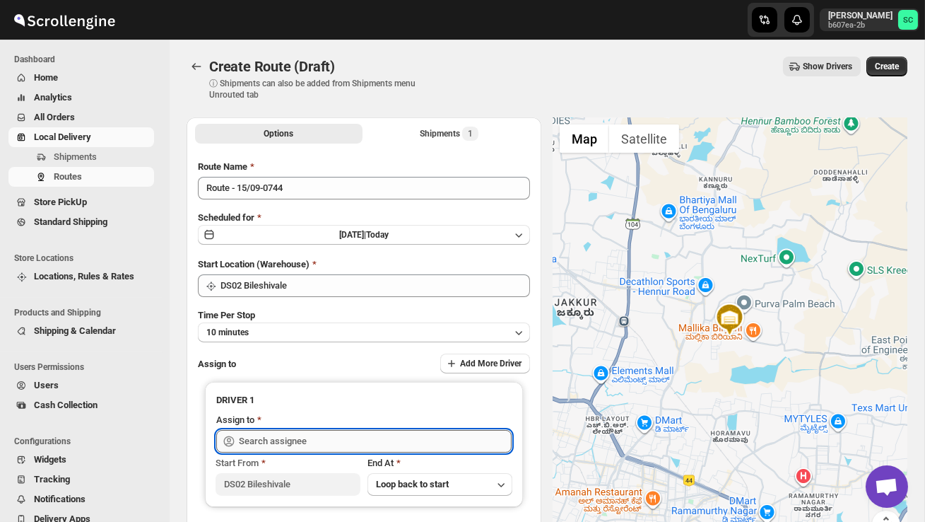
click at [278, 439] on input "text" at bounding box center [375, 441] width 273 height 23
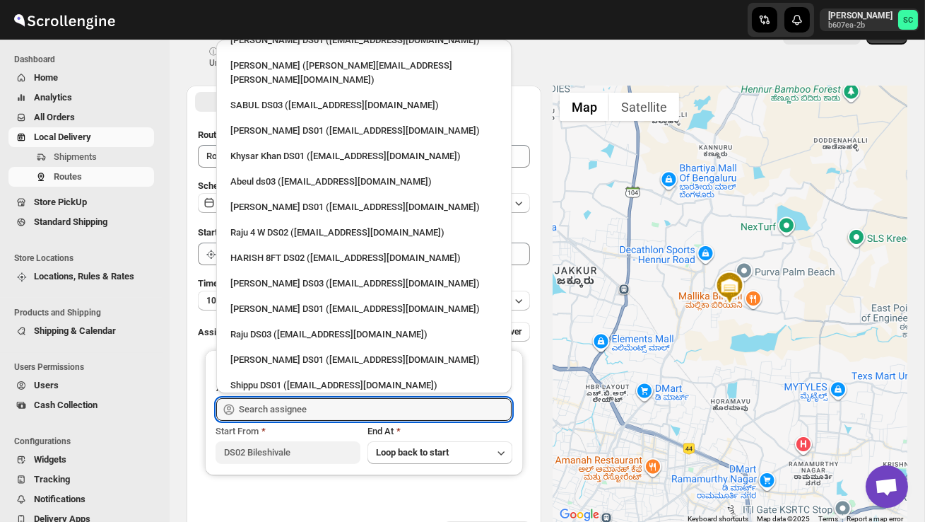
scroll to position [23, 0]
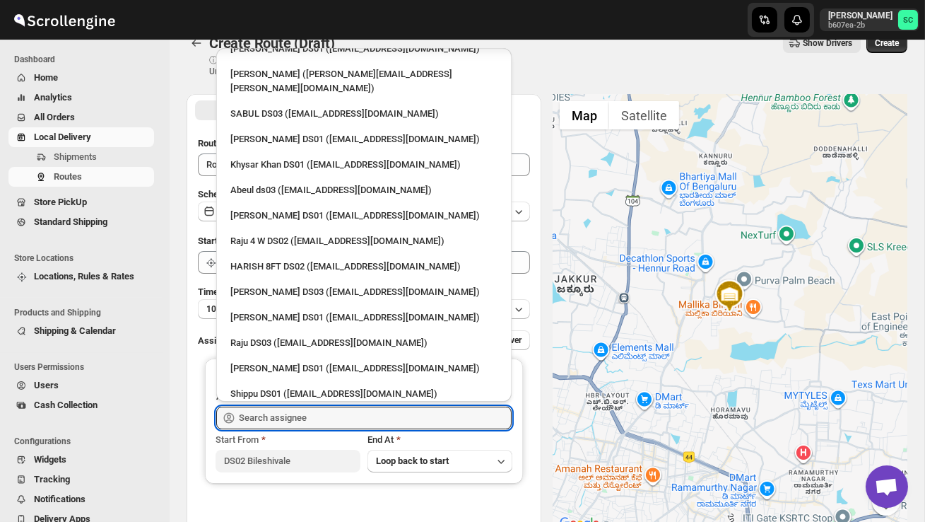
click at [295, 259] on div "HARISH 8FT DS02 ([EMAIL_ADDRESS][DOMAIN_NAME])" at bounding box center [363, 266] width 267 height 14
type input "HARISH 8FT DS02 ([EMAIL_ADDRESS][DOMAIN_NAME])"
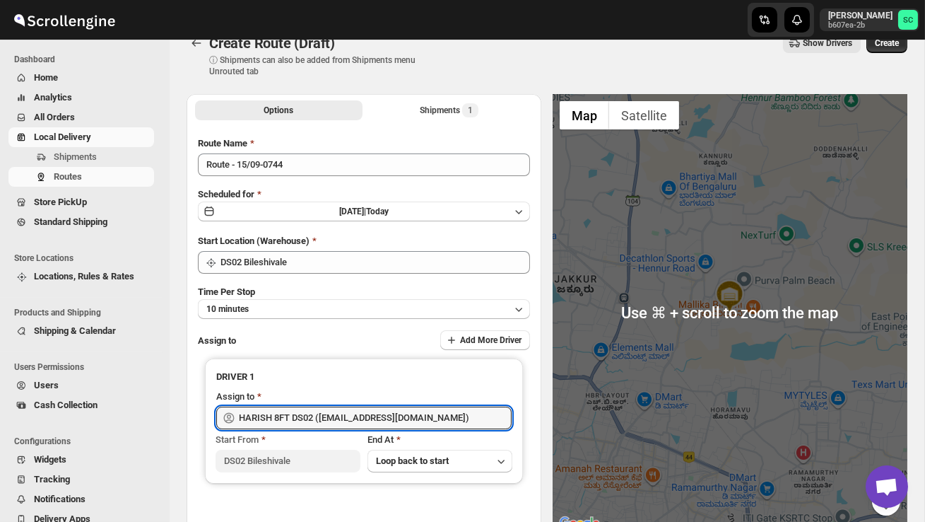
scroll to position [0, 0]
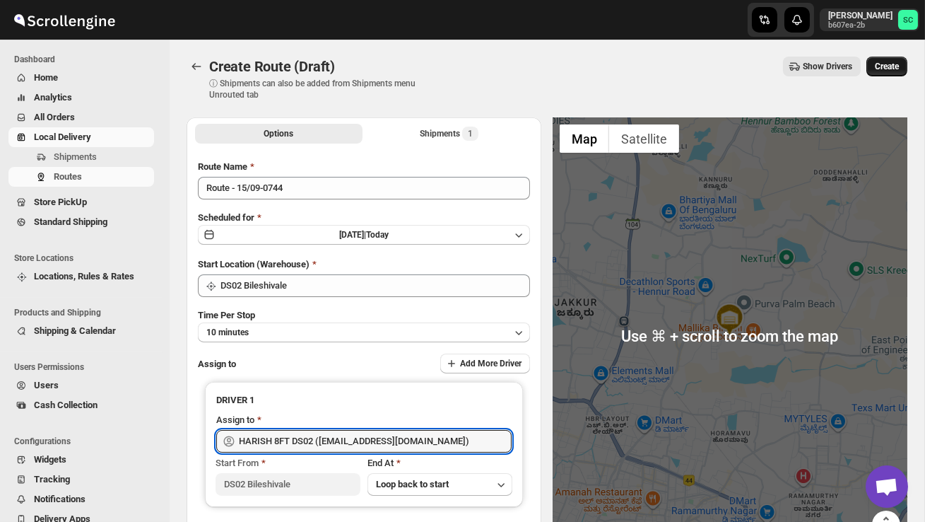
click at [888, 70] on span "Create" at bounding box center [887, 66] width 24 height 11
